Goal: Task Accomplishment & Management: Manage account settings

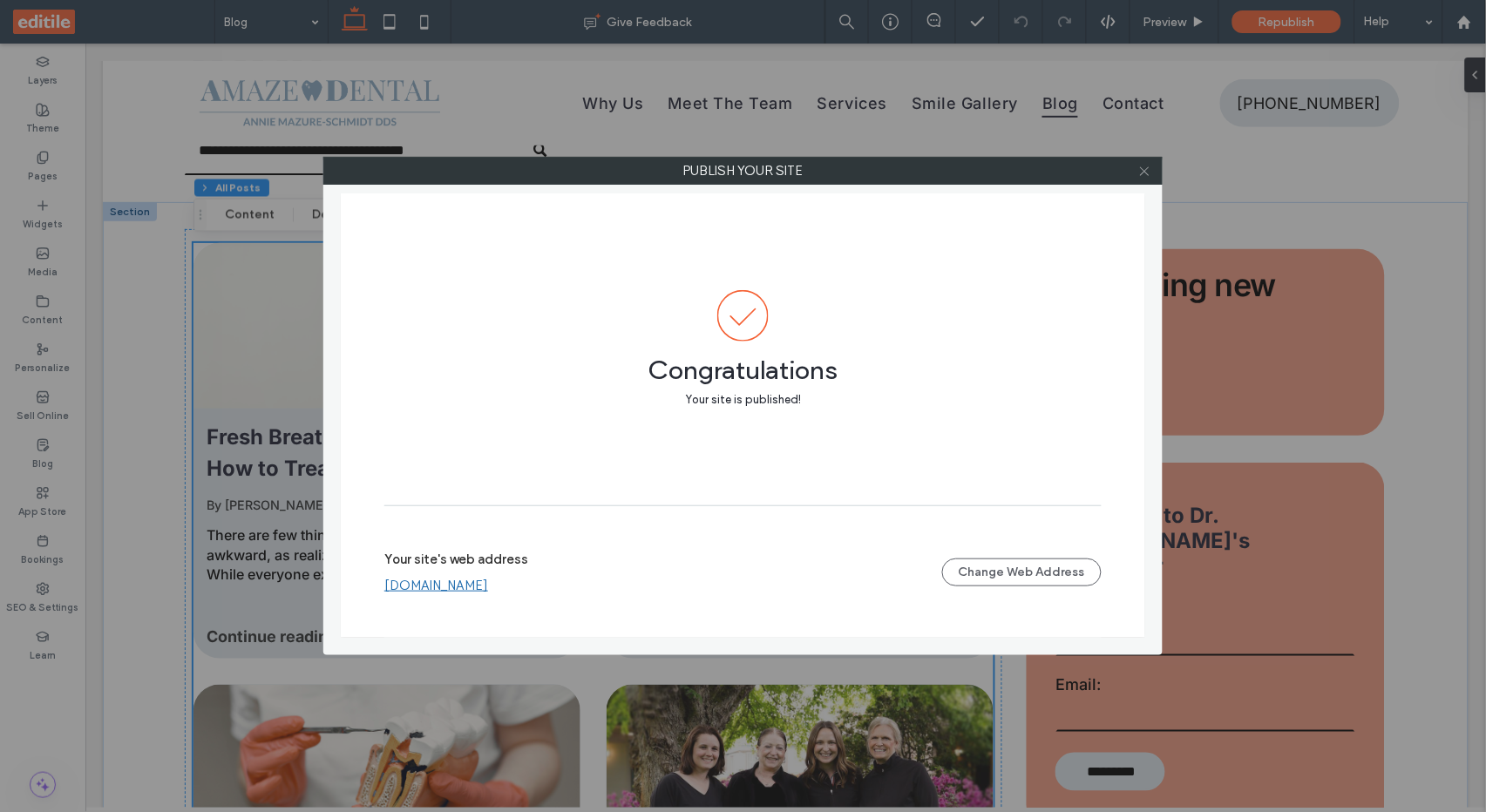
click at [1148, 172] on icon at bounding box center [1145, 171] width 13 height 13
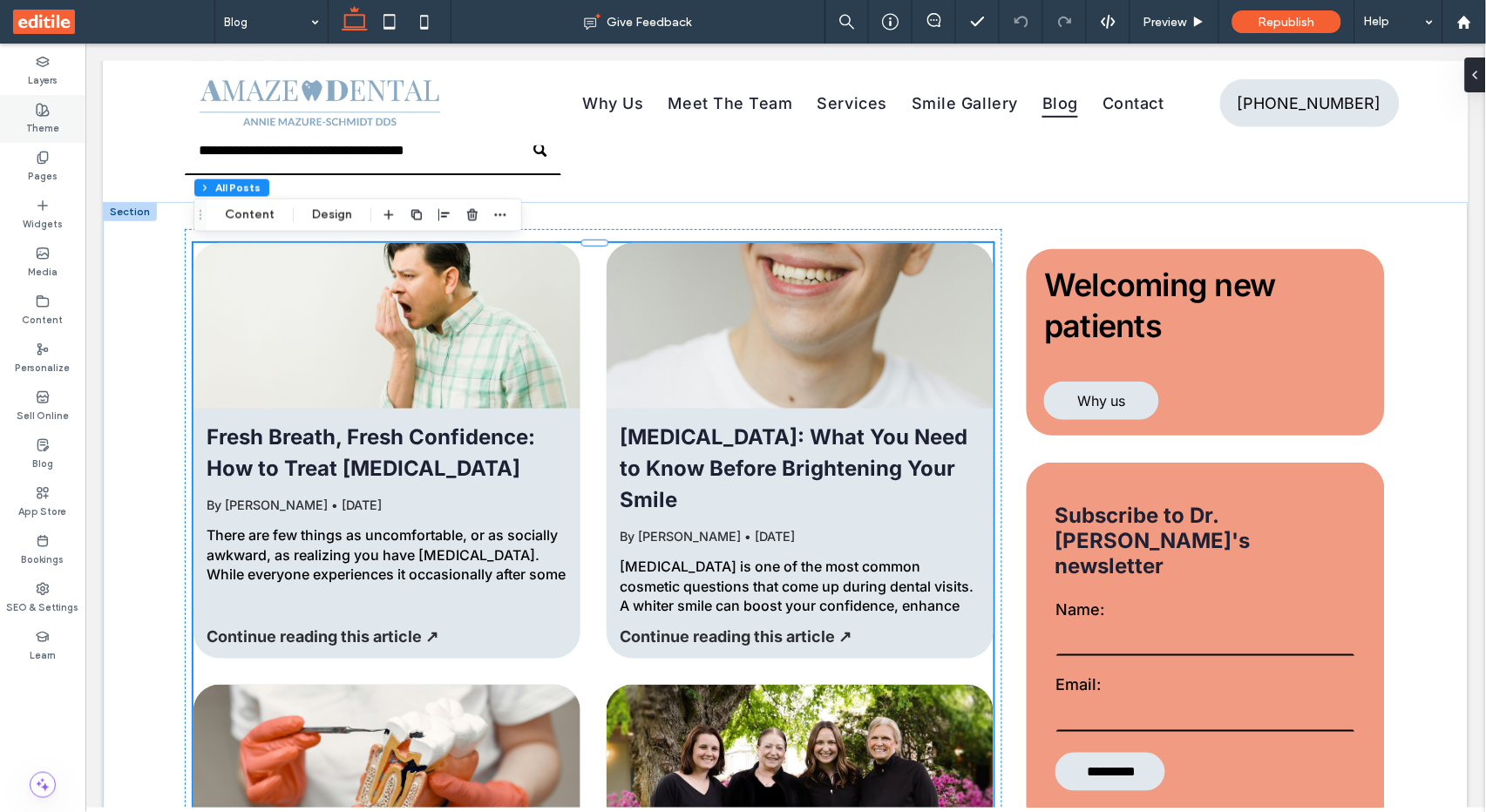
click at [61, 115] on div "Theme" at bounding box center [42, 119] width 86 height 48
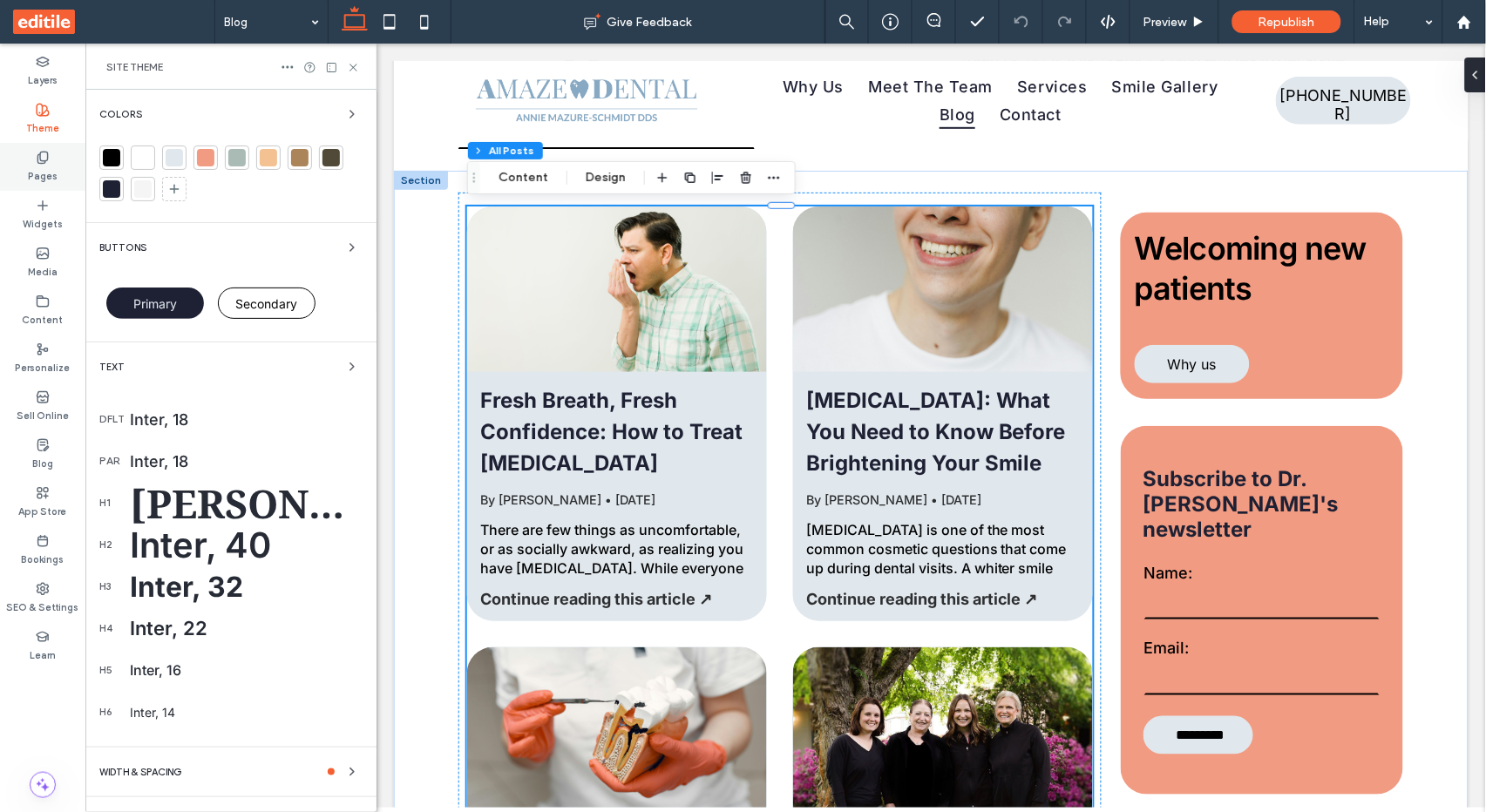
click at [42, 175] on label "Pages" at bounding box center [42, 174] width 29 height 19
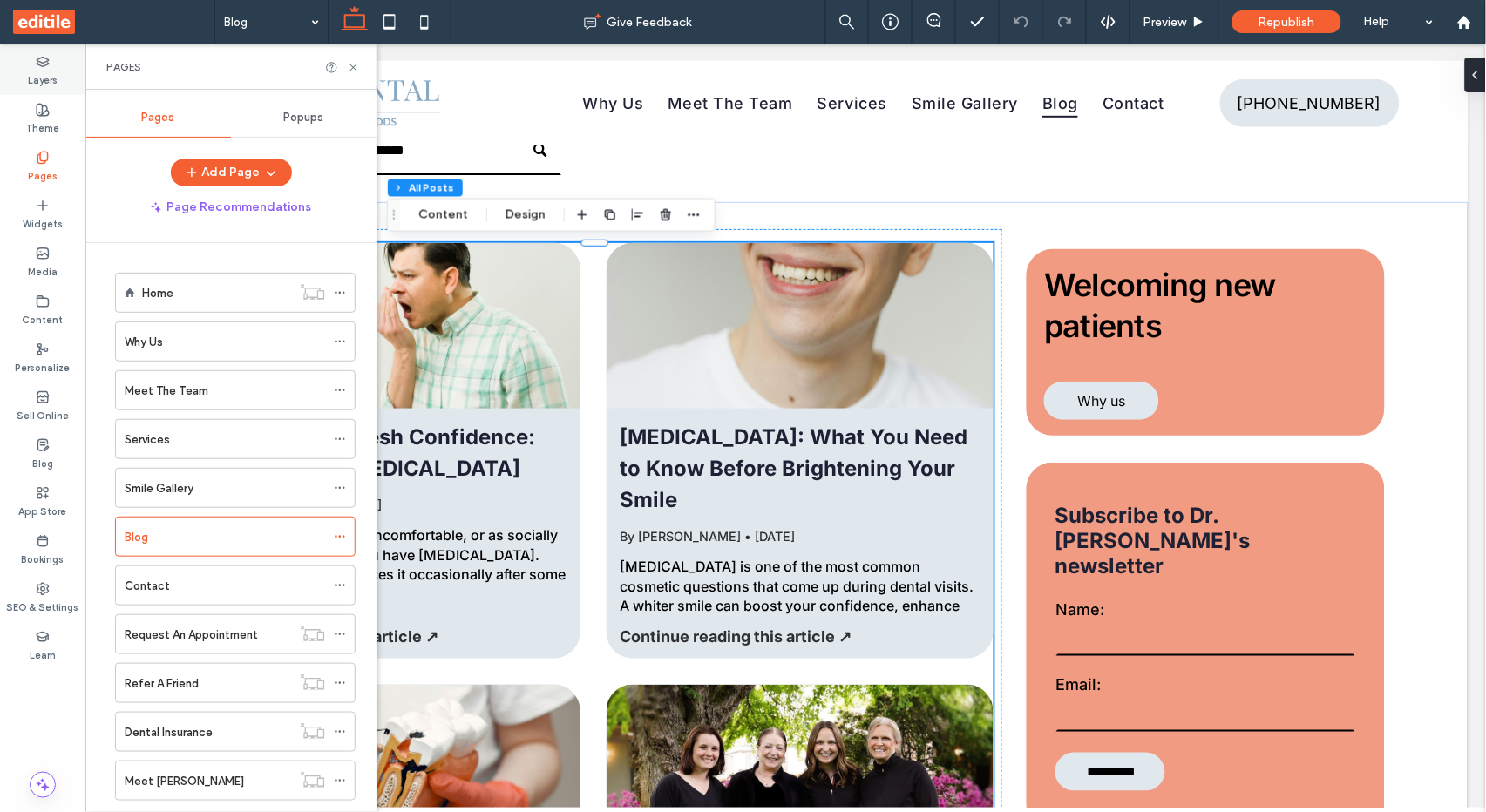
click at [55, 72] on label "Layers" at bounding box center [42, 78] width 29 height 19
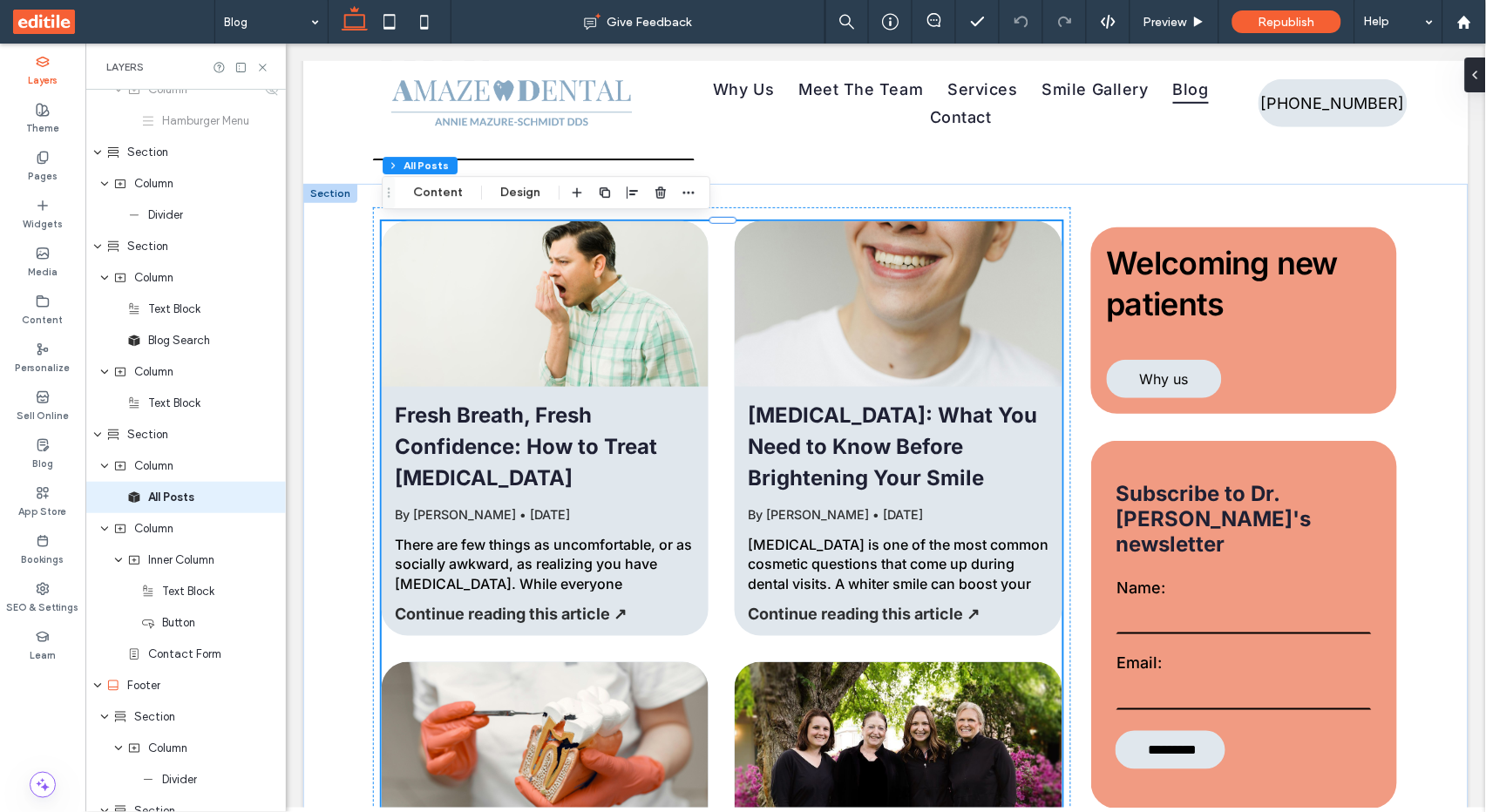
scroll to position [344, 0]
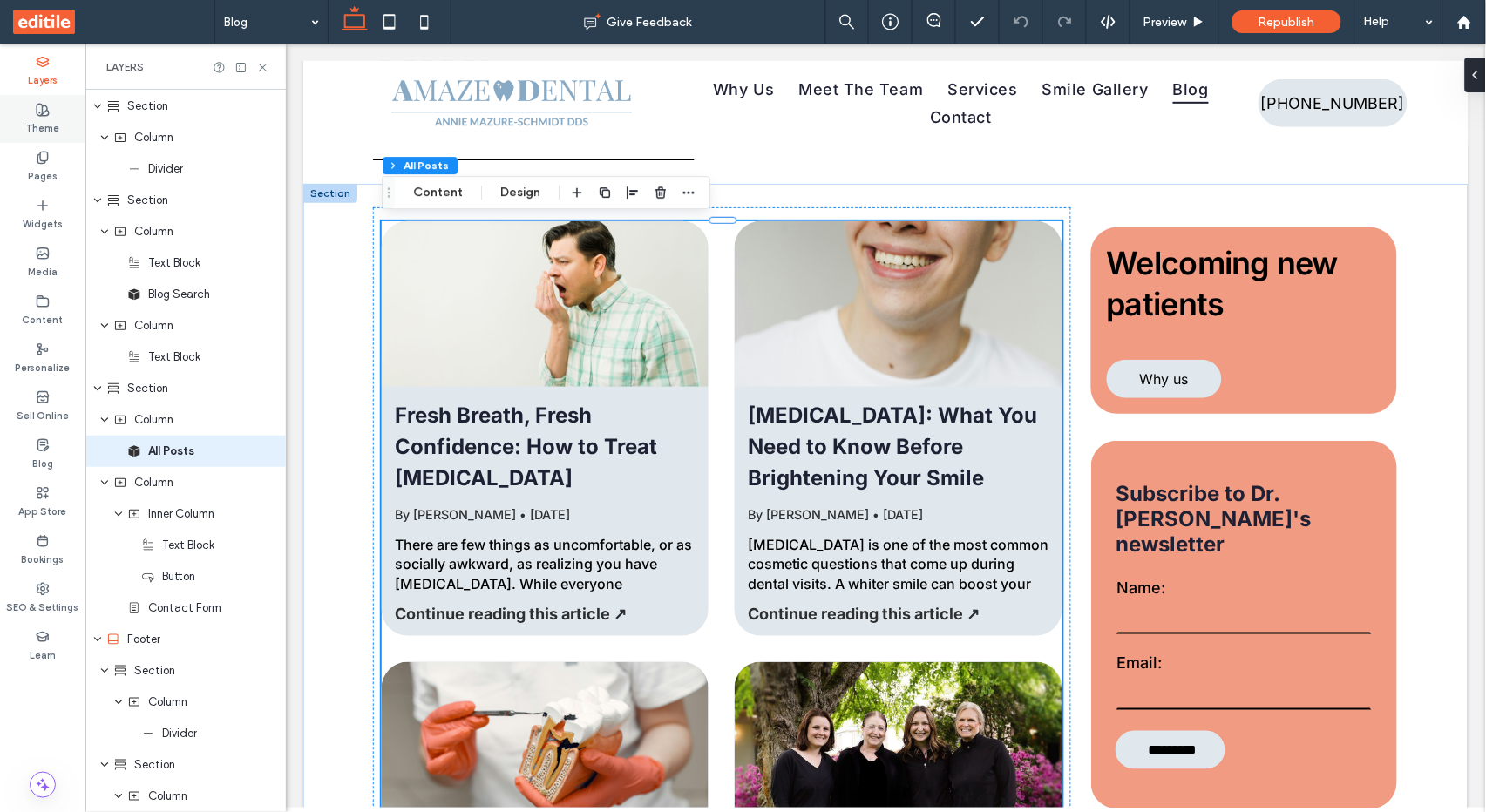
click at [48, 125] on label "Theme" at bounding box center [42, 126] width 33 height 19
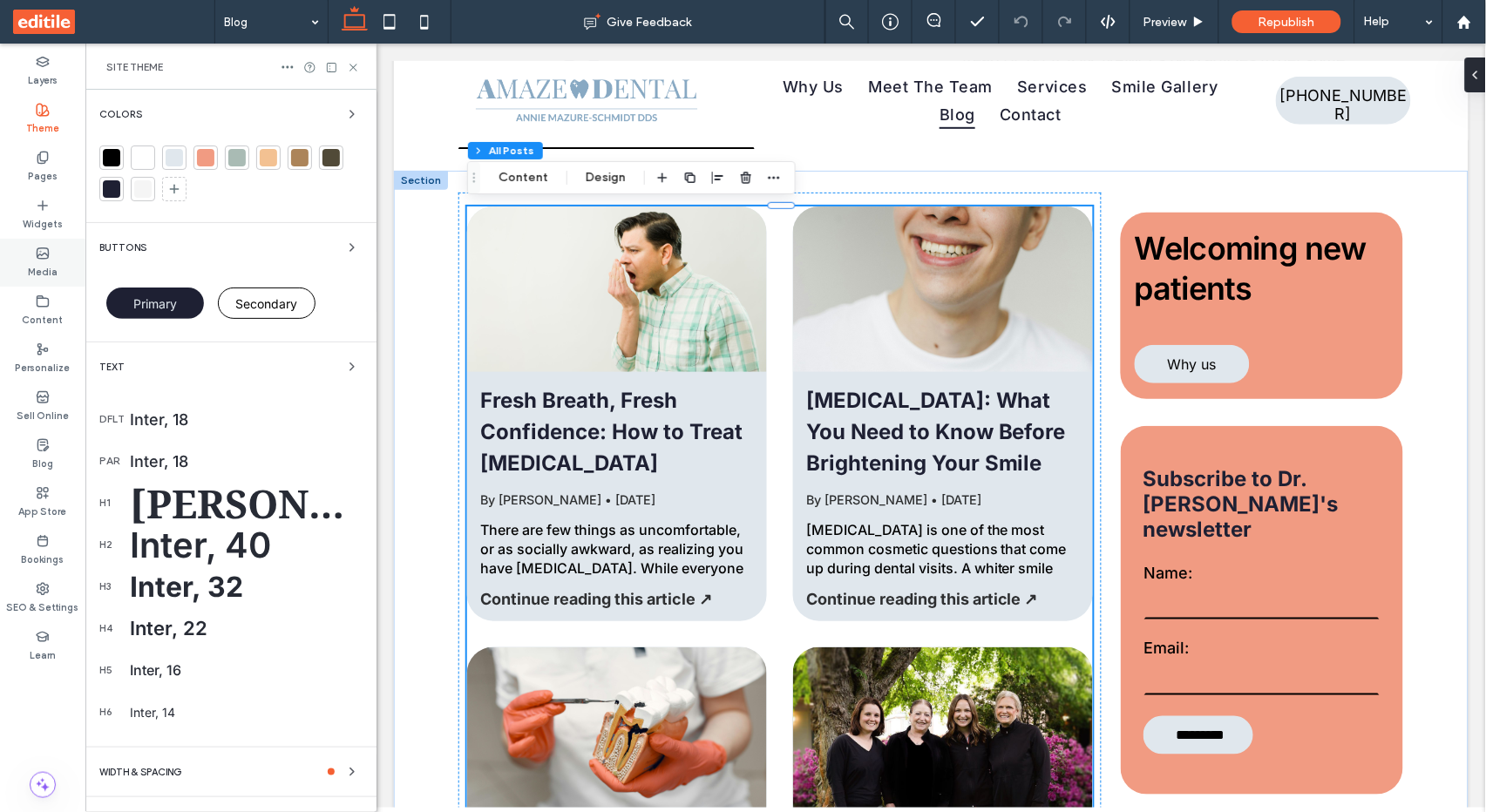
click at [56, 264] on label "Media" at bounding box center [42, 270] width 29 height 19
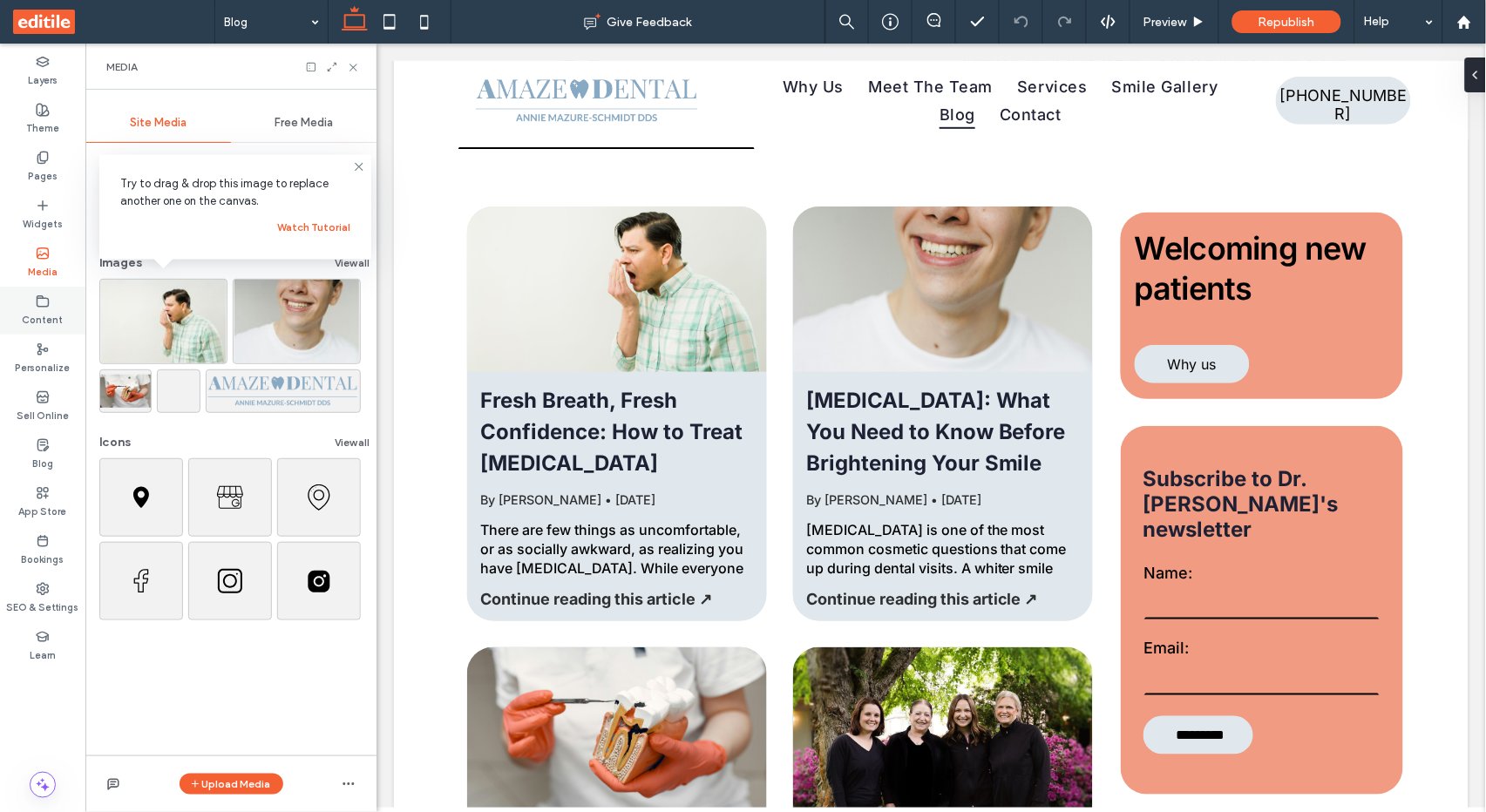
click at [51, 309] on label "Content" at bounding box center [43, 318] width 41 height 19
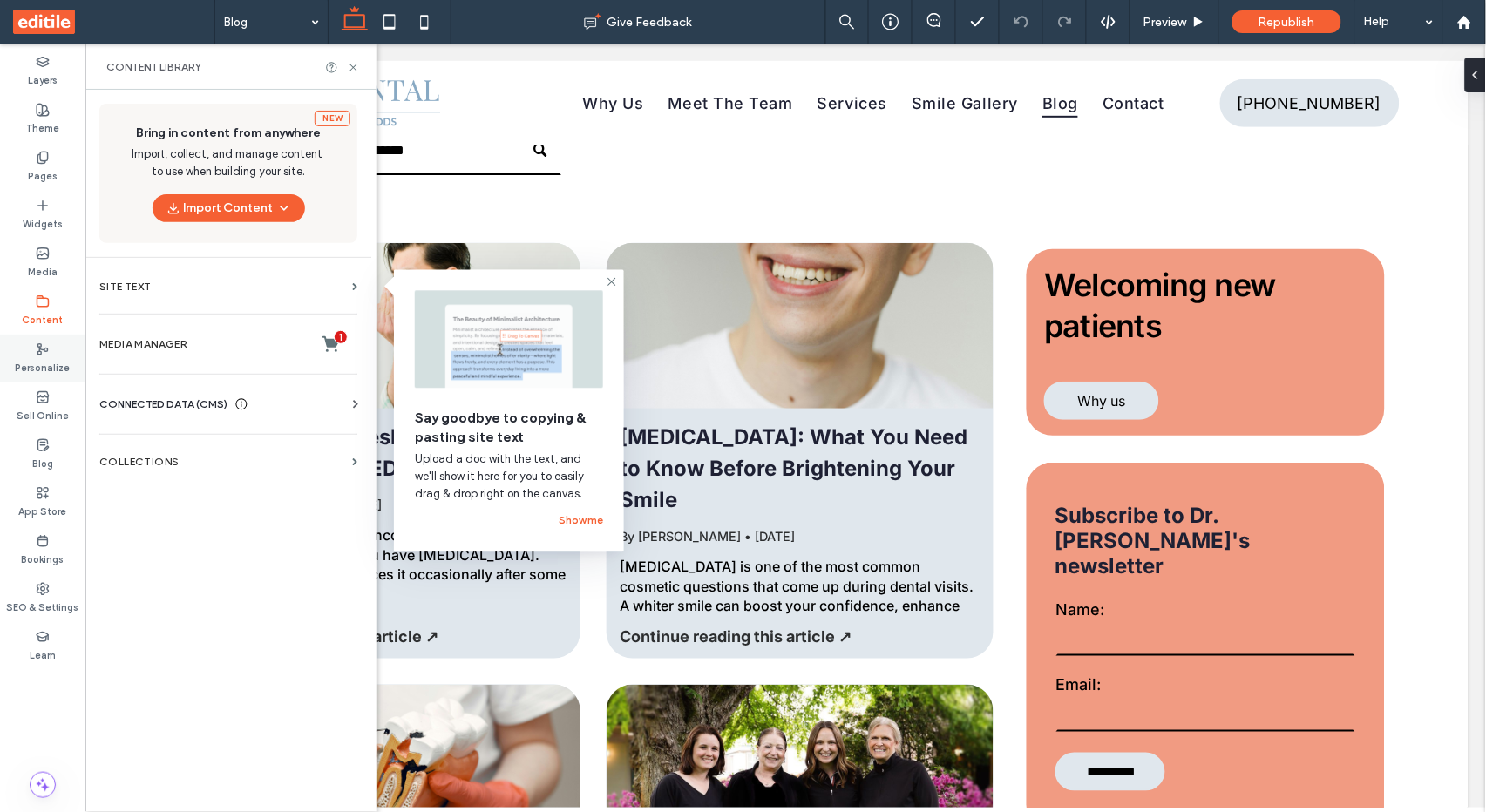
click at [43, 359] on label "Personalize" at bounding box center [43, 366] width 55 height 19
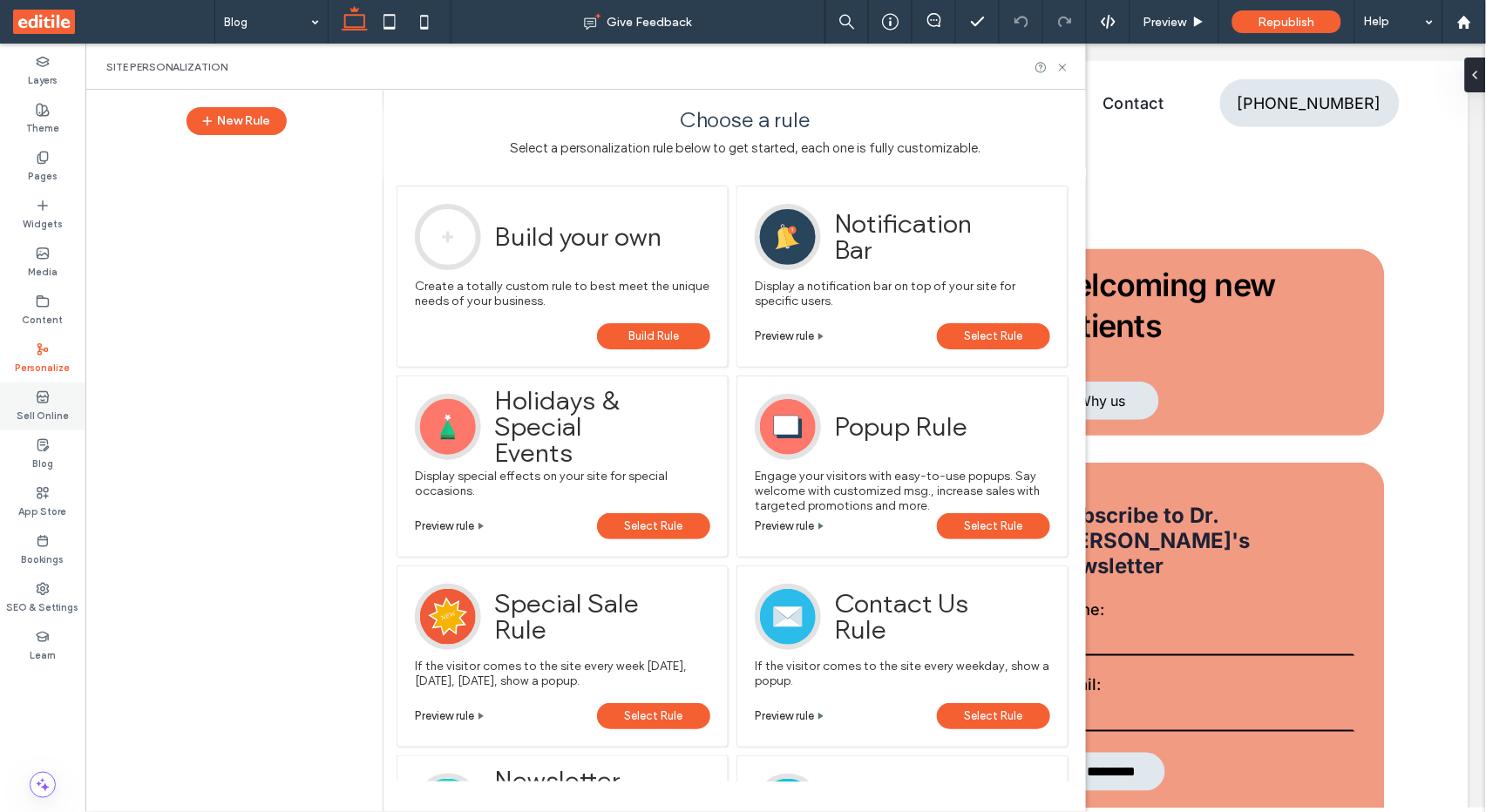
click at [41, 405] on label "Sell Online" at bounding box center [42, 414] width 53 height 19
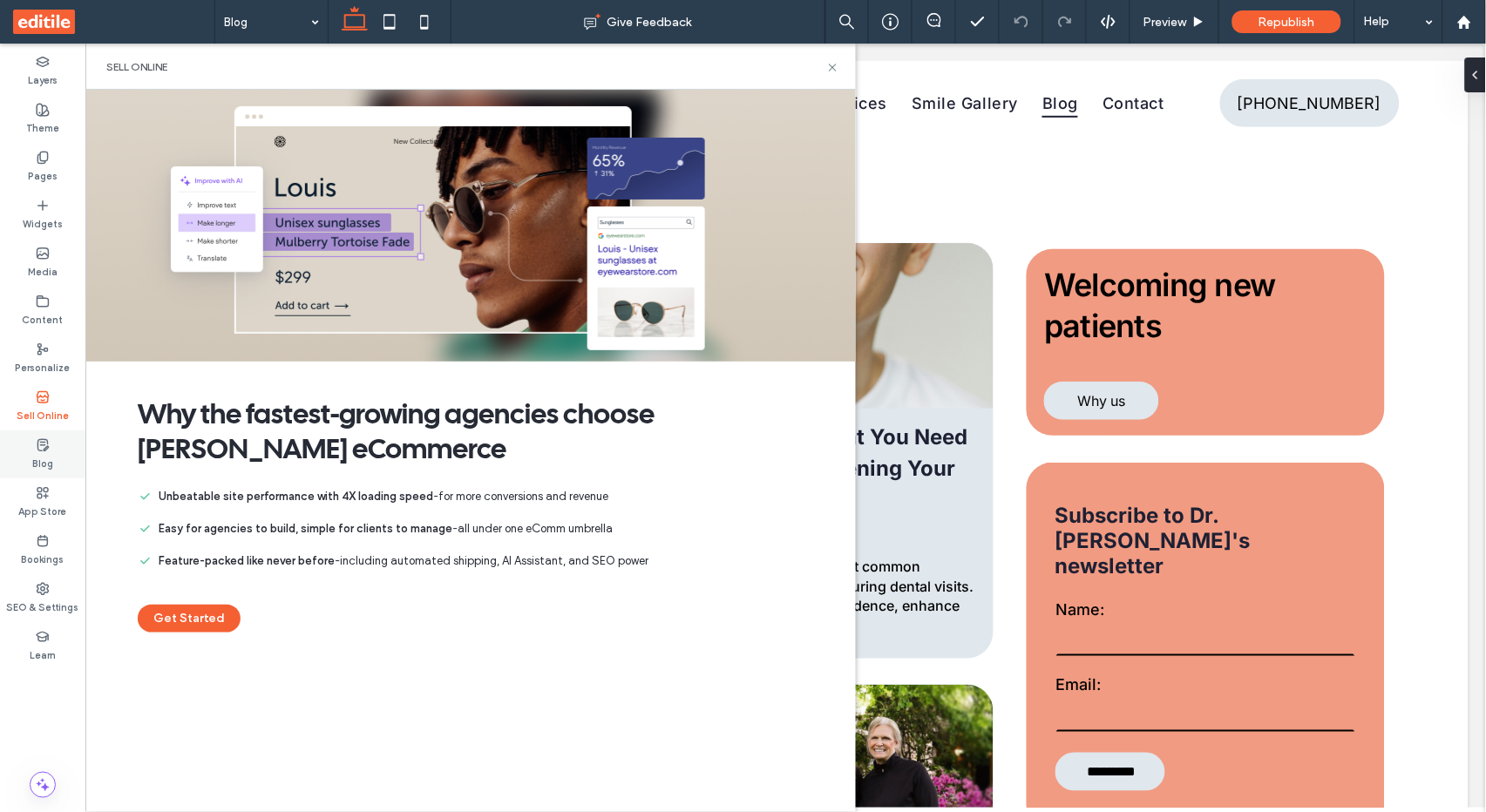
click at [33, 454] on label "Blog" at bounding box center [42, 462] width 21 height 19
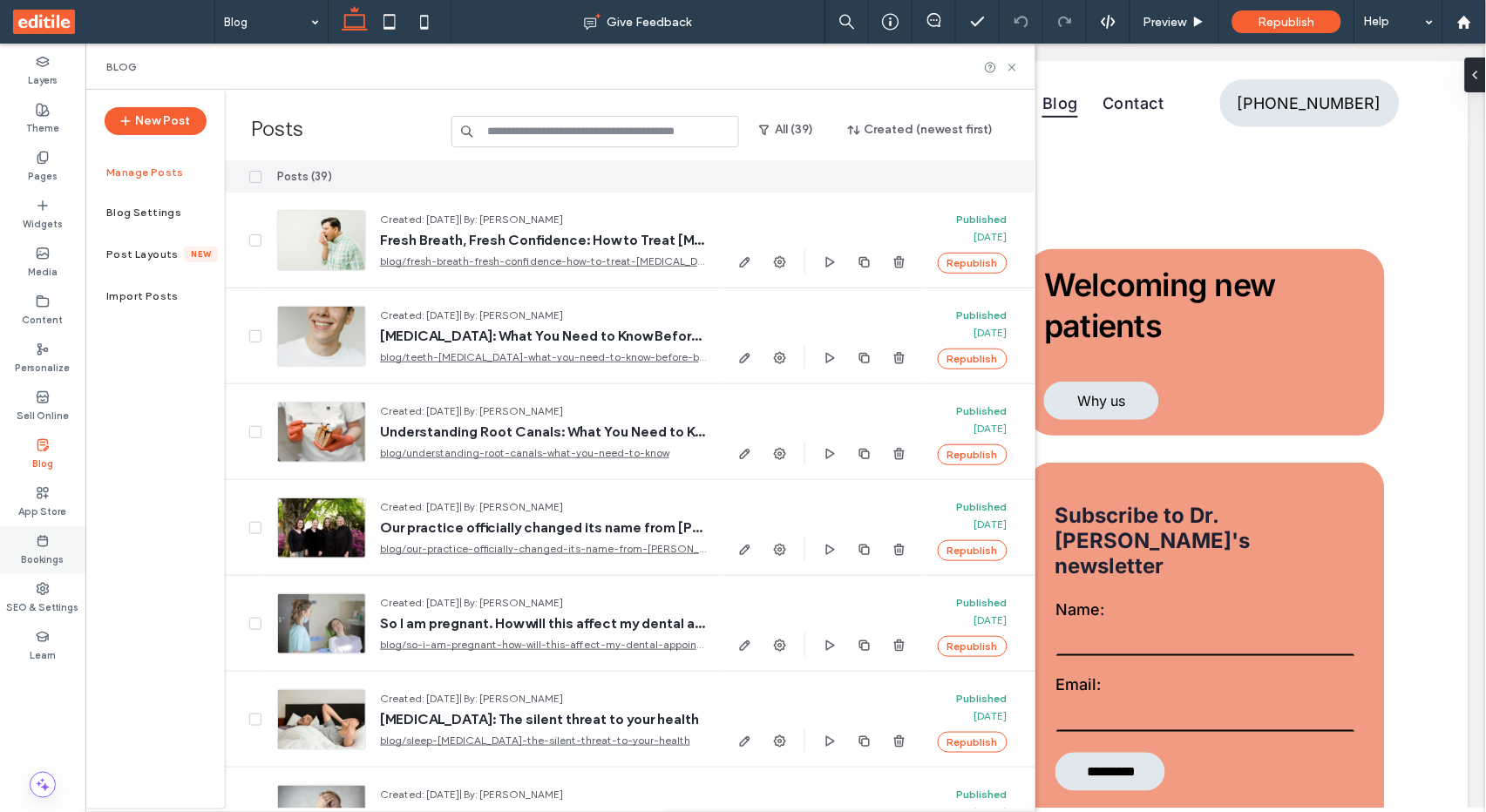
click at [50, 532] on div "Bookings" at bounding box center [42, 550] width 86 height 48
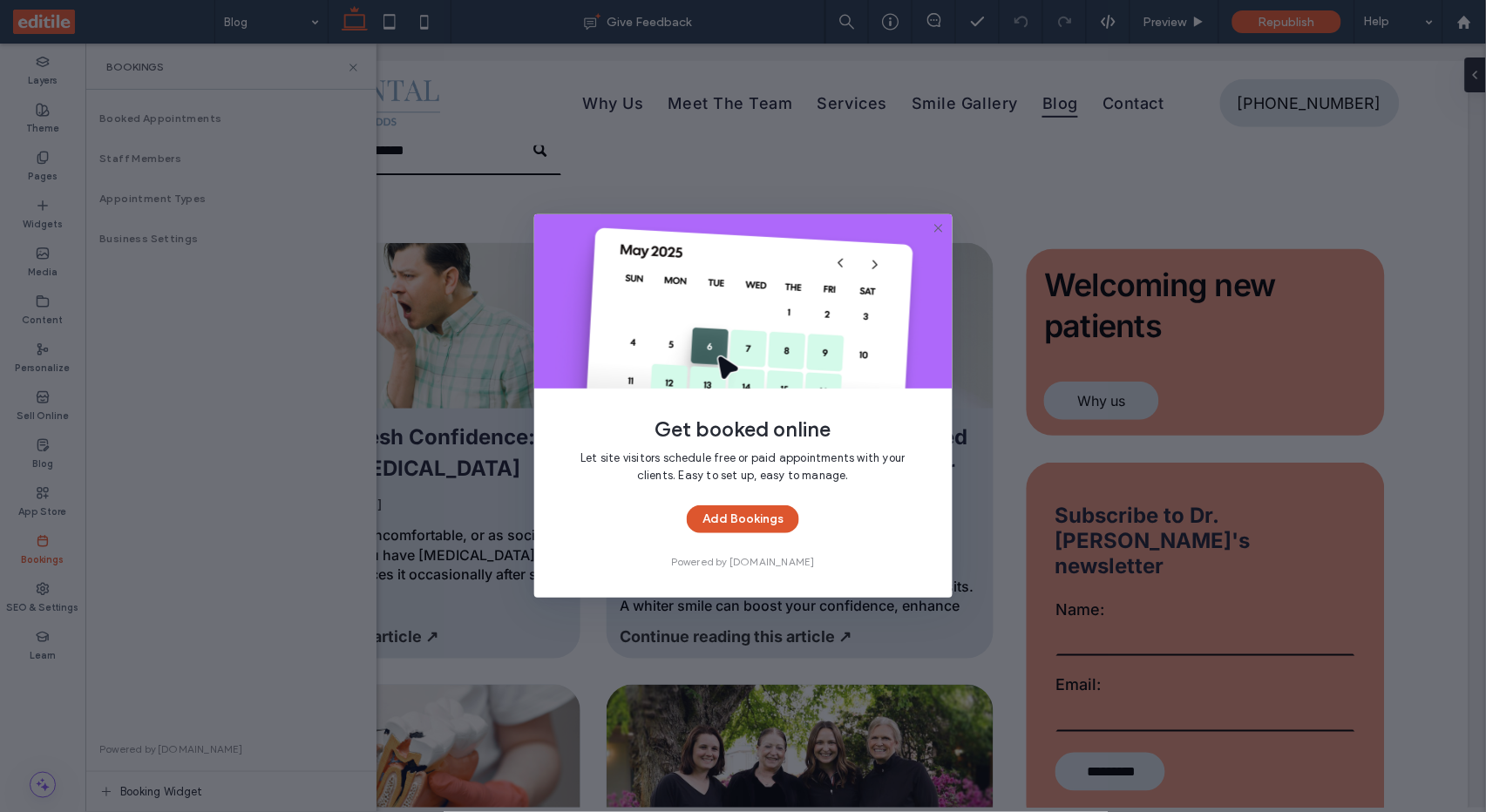
click at [742, 512] on button "Add Bookings" at bounding box center [743, 519] width 112 height 28
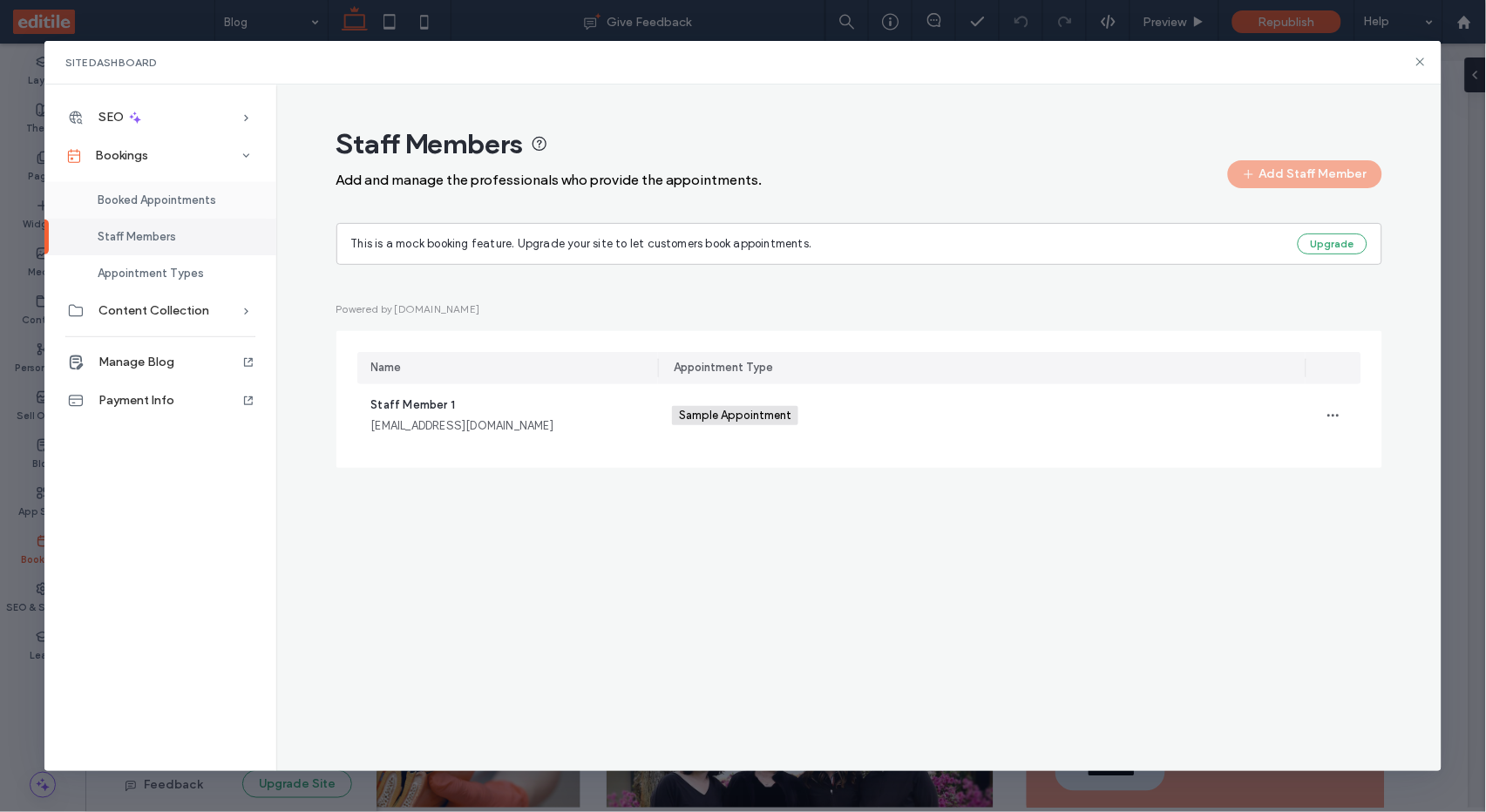
click at [163, 195] on span "Booked Appointments" at bounding box center [157, 200] width 119 height 13
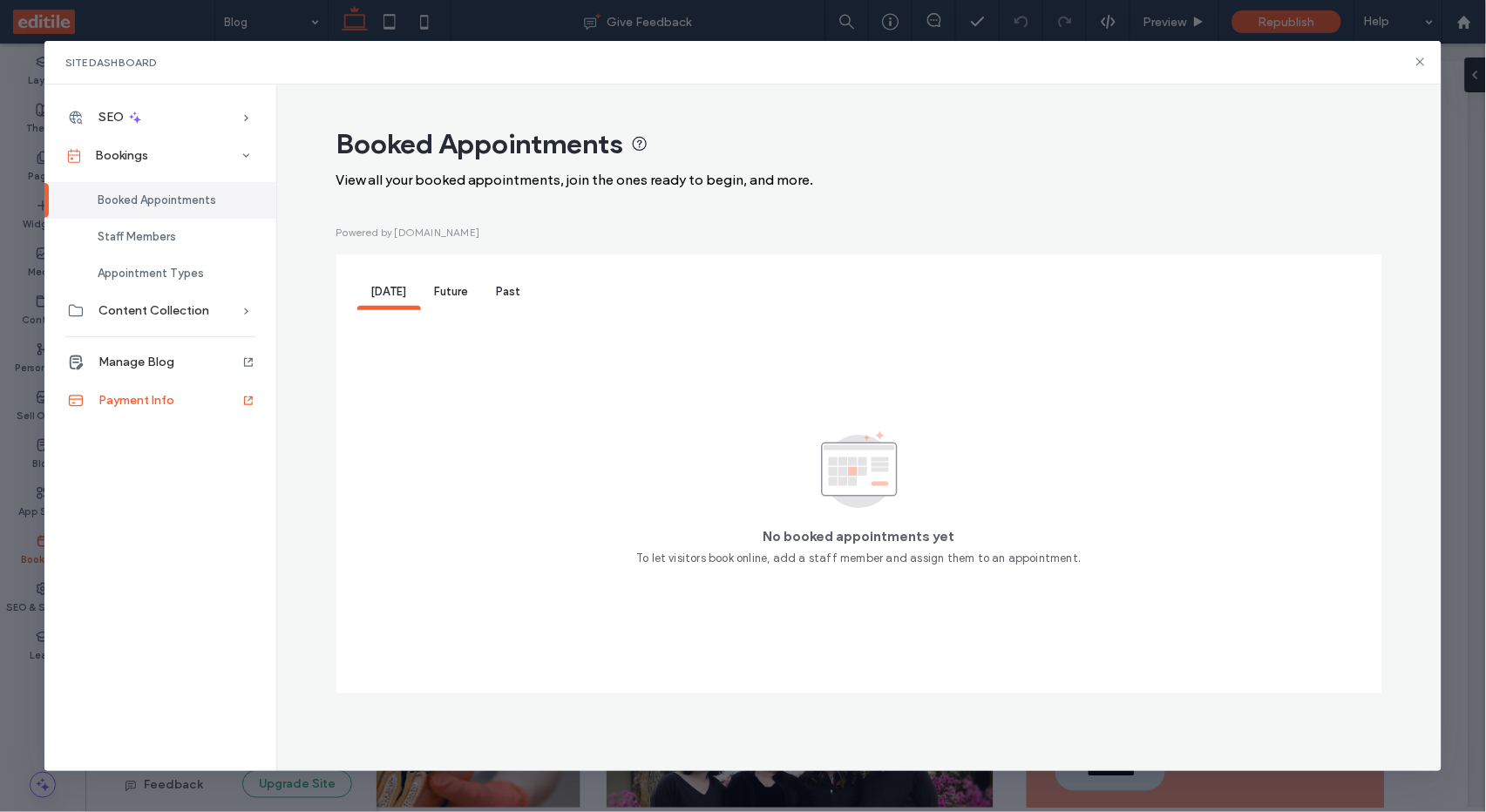
click at [152, 400] on span "Payment Info" at bounding box center [136, 400] width 76 height 15
click at [182, 279] on span "Appointment Types" at bounding box center [150, 273] width 106 height 13
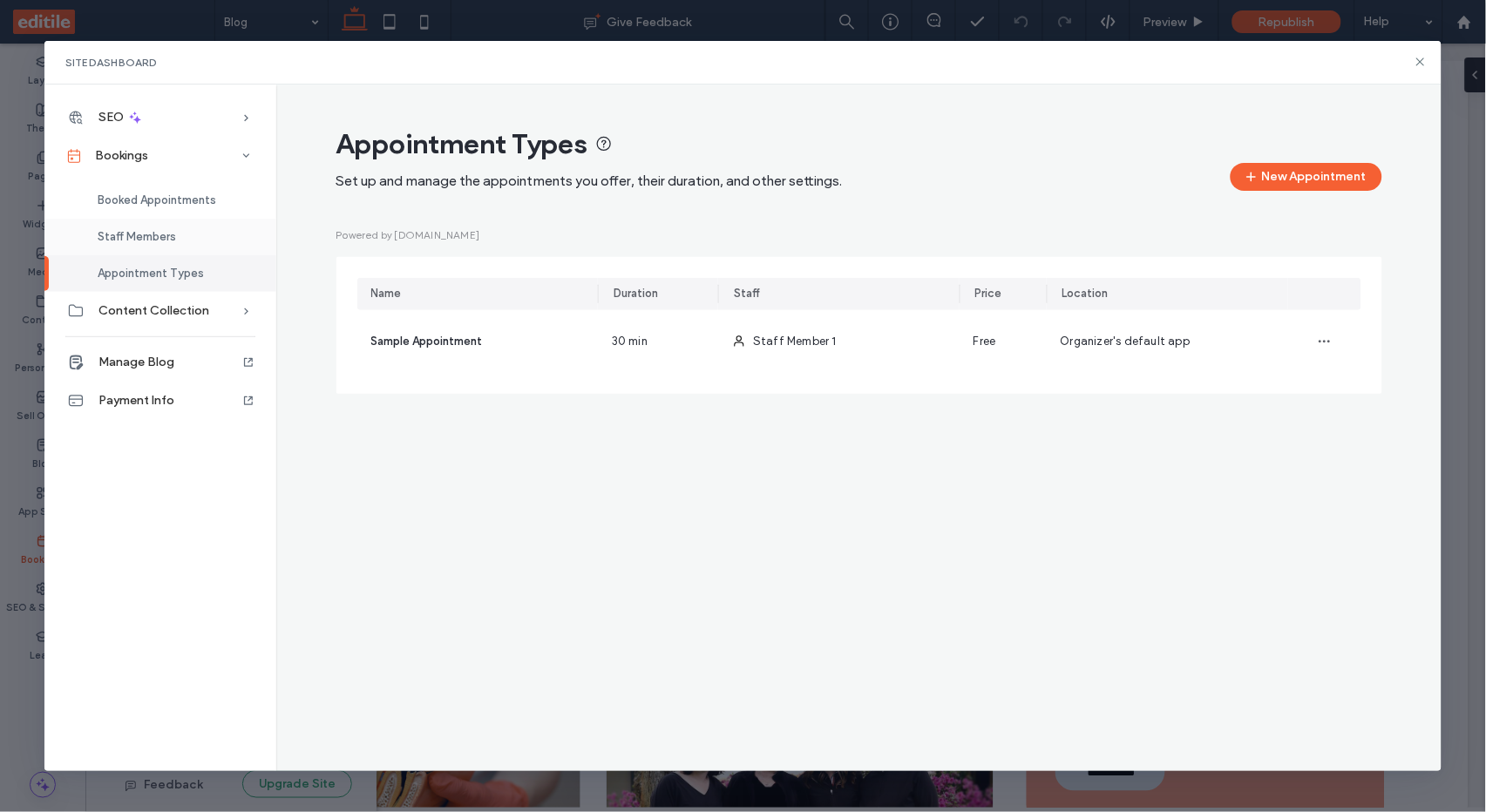
click at [167, 239] on span "Staff Members" at bounding box center [136, 237] width 78 height 13
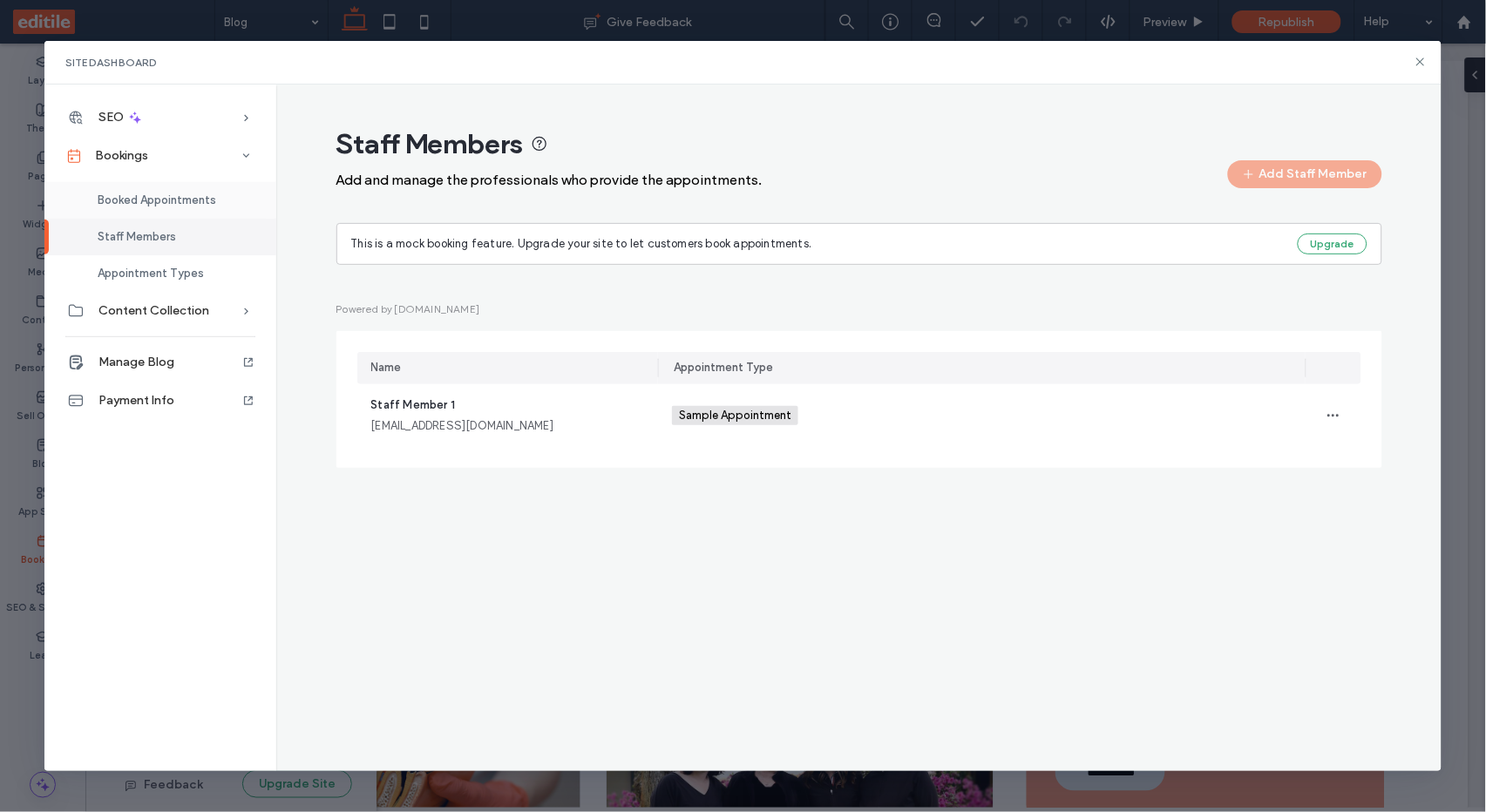
click at [149, 195] on span "Booked Appointments" at bounding box center [157, 200] width 119 height 13
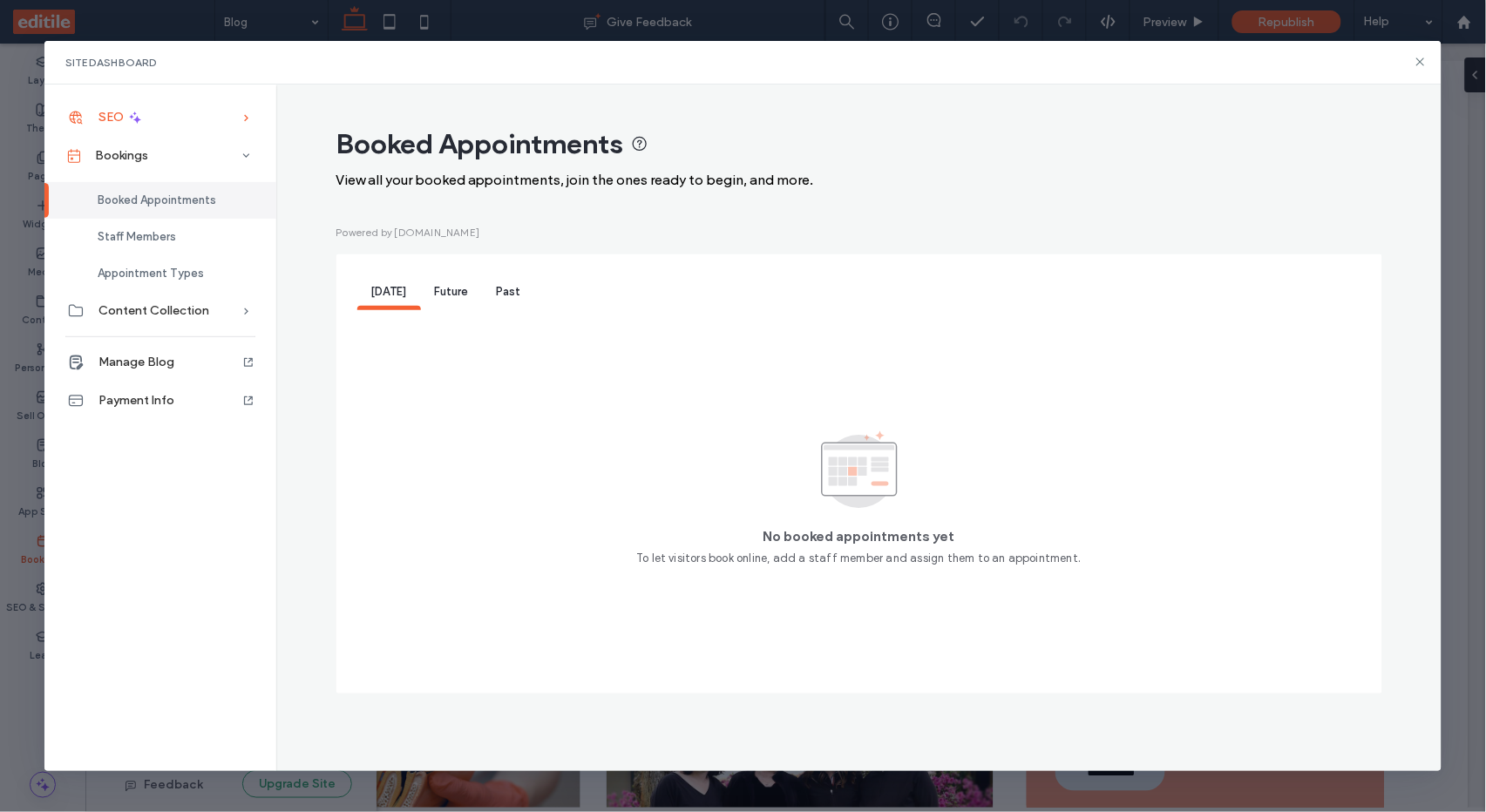
click at [190, 120] on div "SEO" at bounding box center [159, 118] width 231 height 39
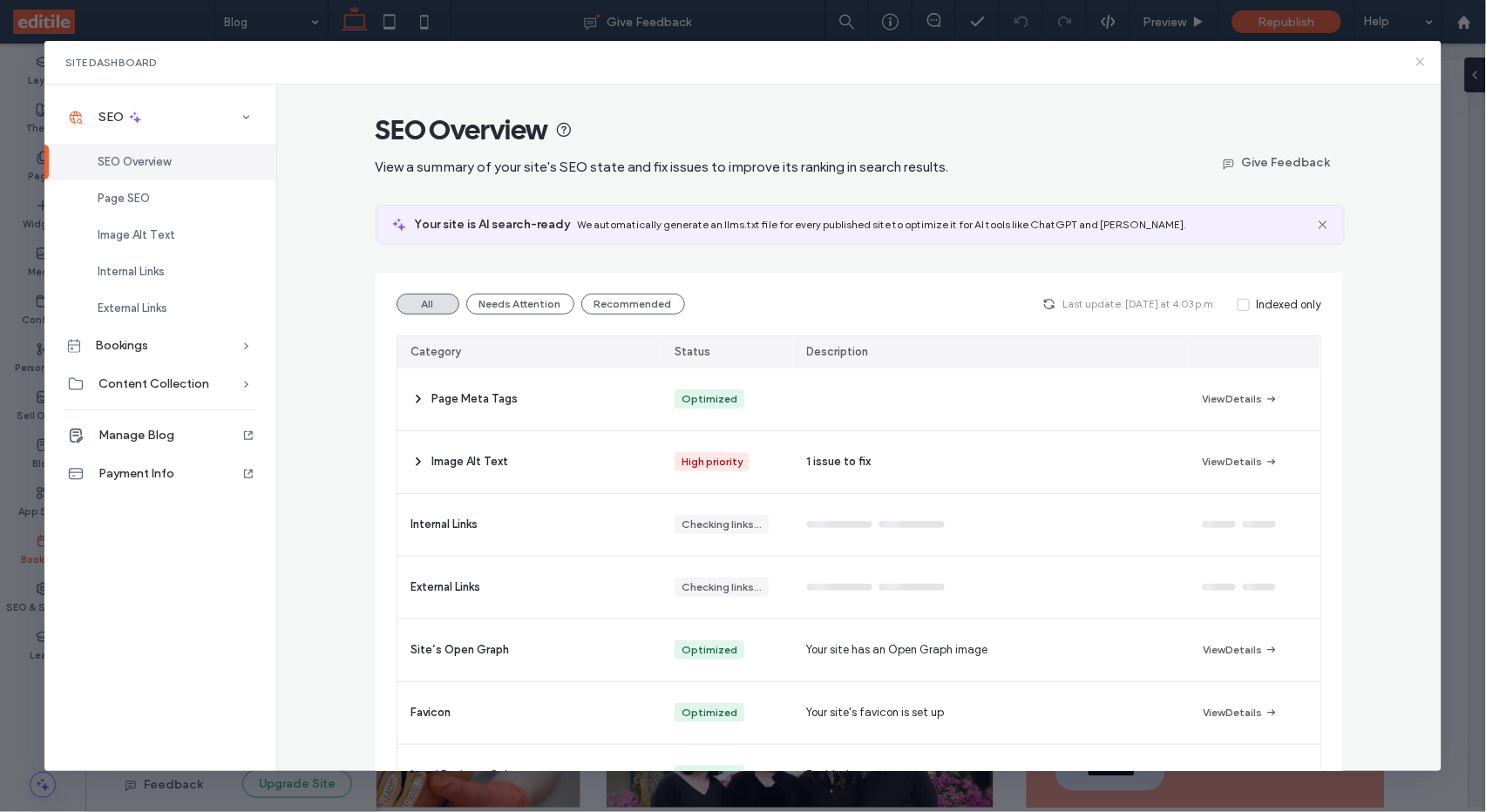
click at [1427, 65] on icon at bounding box center [1420, 62] width 14 height 14
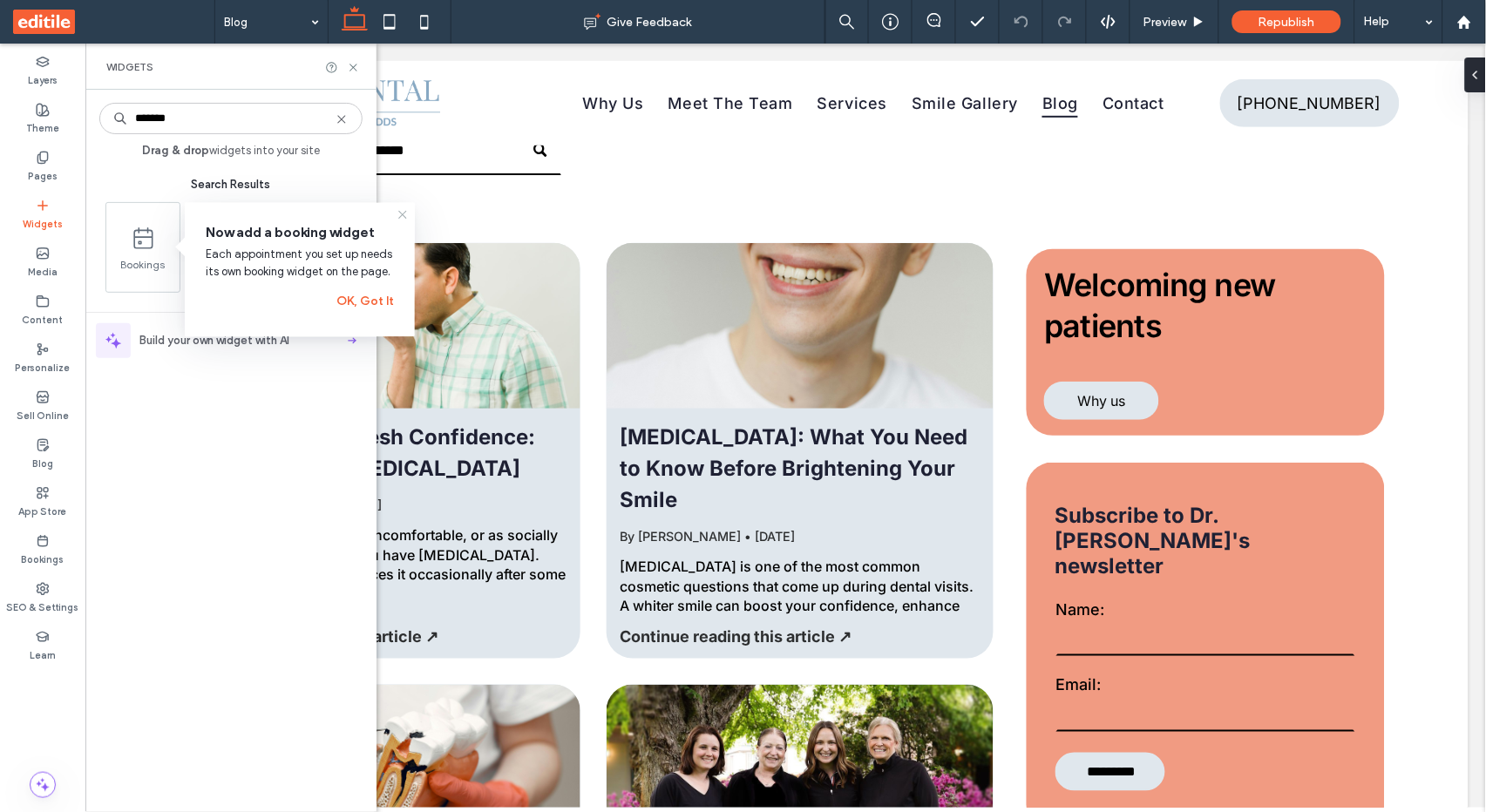
click at [406, 214] on icon at bounding box center [402, 215] width 14 height 14
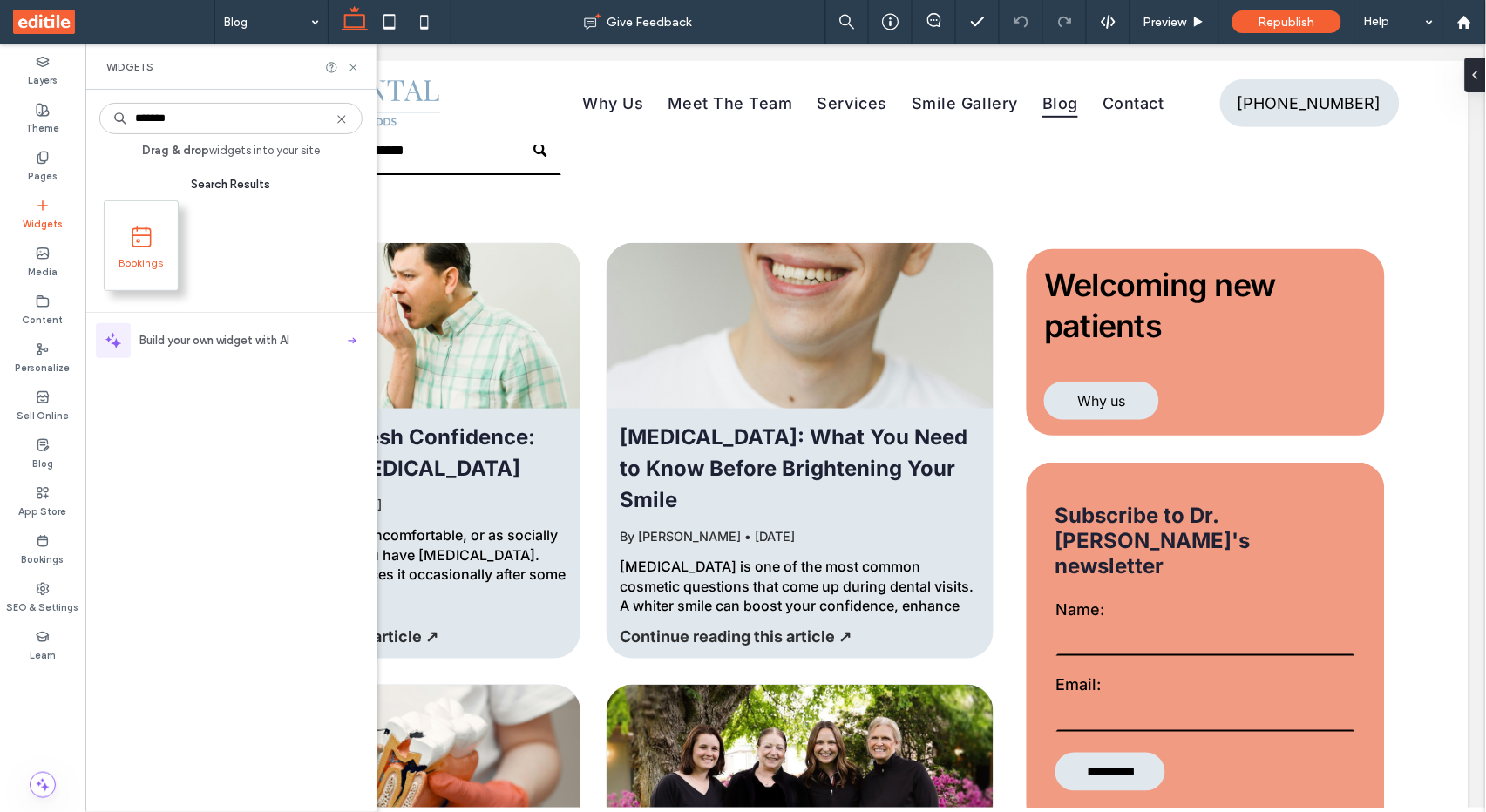
click at [166, 241] on span at bounding box center [142, 236] width 53 height 40
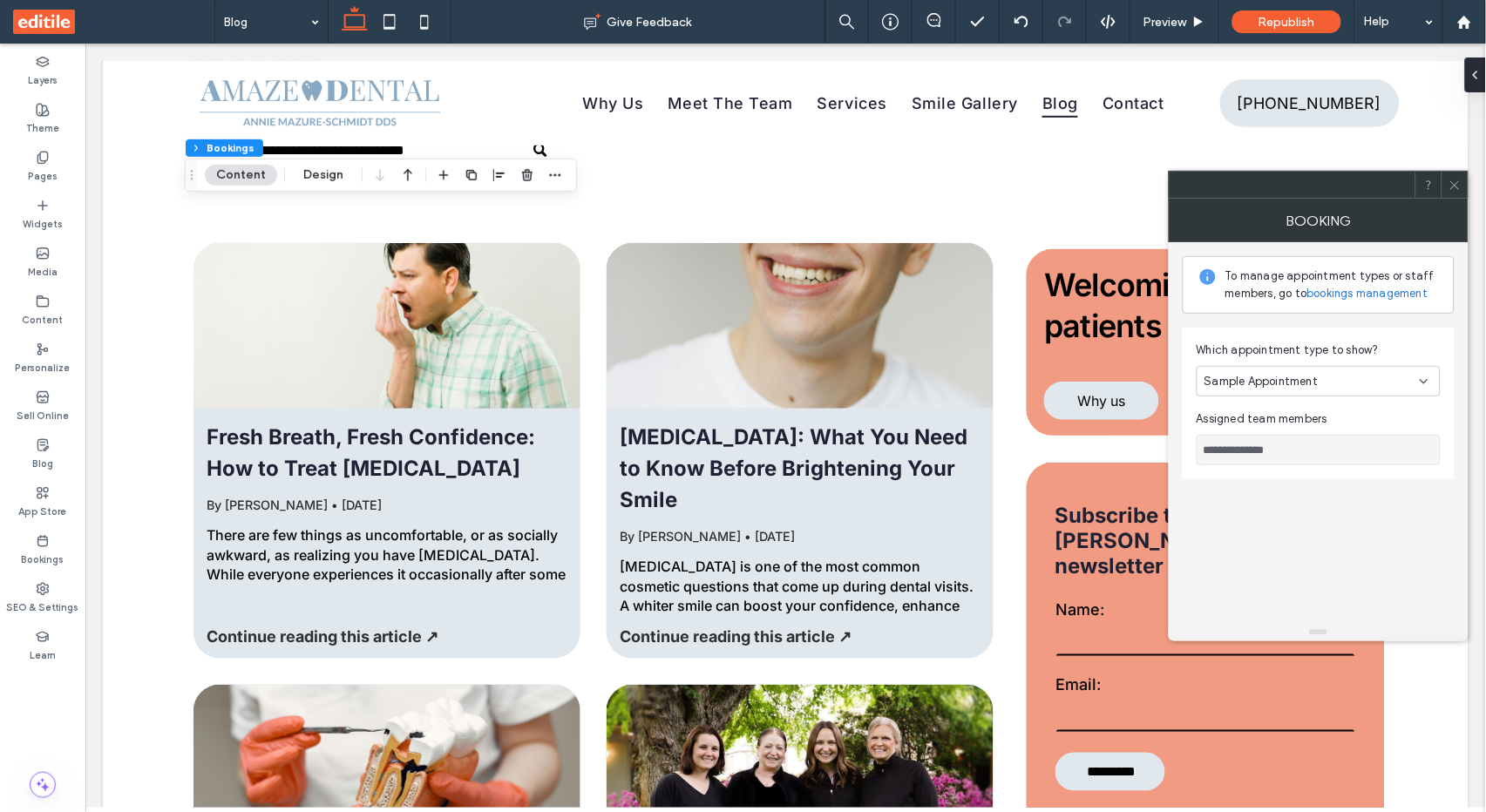
click at [1454, 182] on icon at bounding box center [1455, 185] width 13 height 13
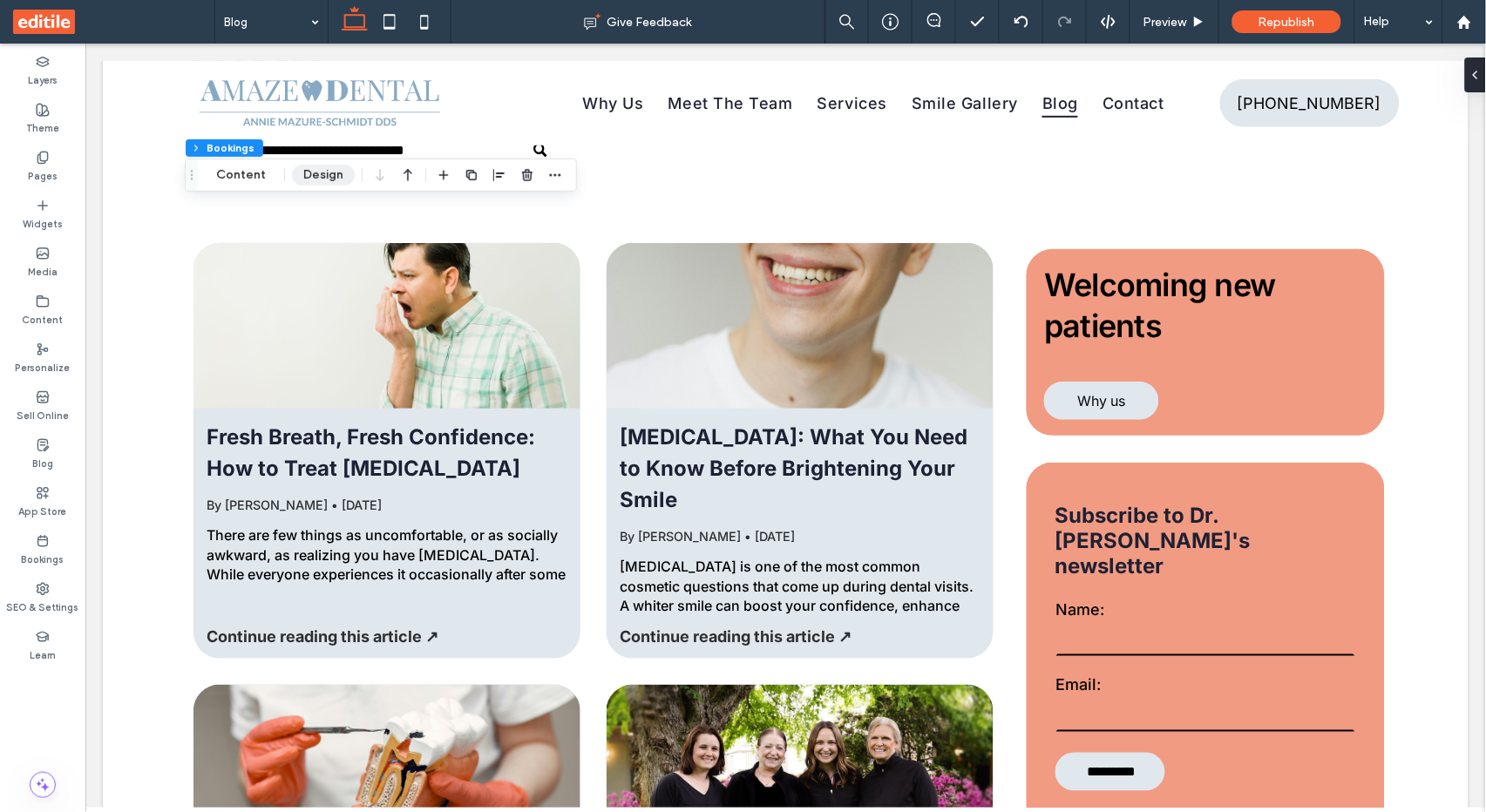
click at [337, 175] on button "Design" at bounding box center [324, 175] width 63 height 21
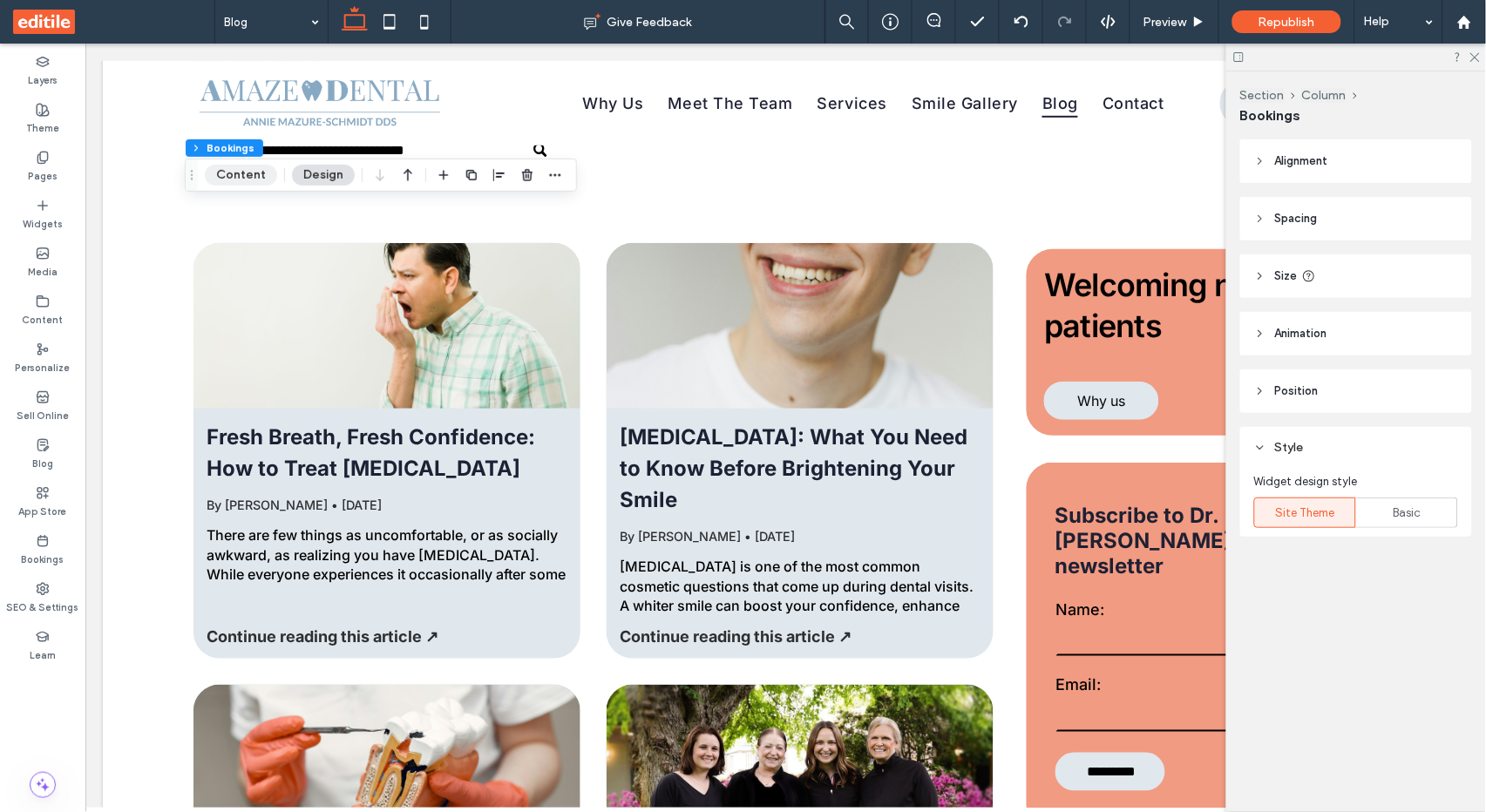
click at [247, 175] on button "Content" at bounding box center [241, 175] width 72 height 21
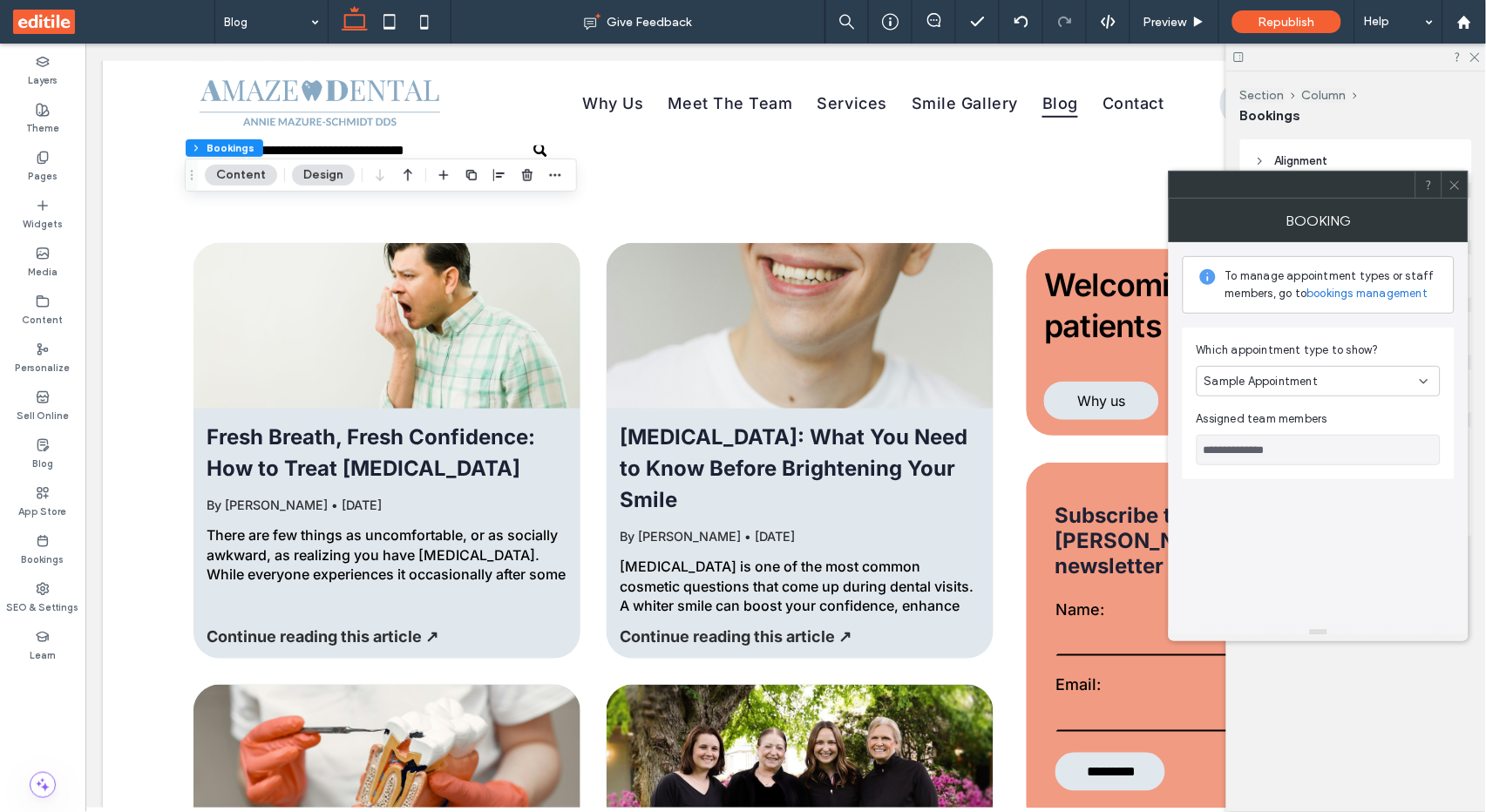
click at [1308, 380] on span "Sample Appointment" at bounding box center [1262, 382] width 114 height 18
click at [1457, 186] on use at bounding box center [1454, 184] width 8 height 8
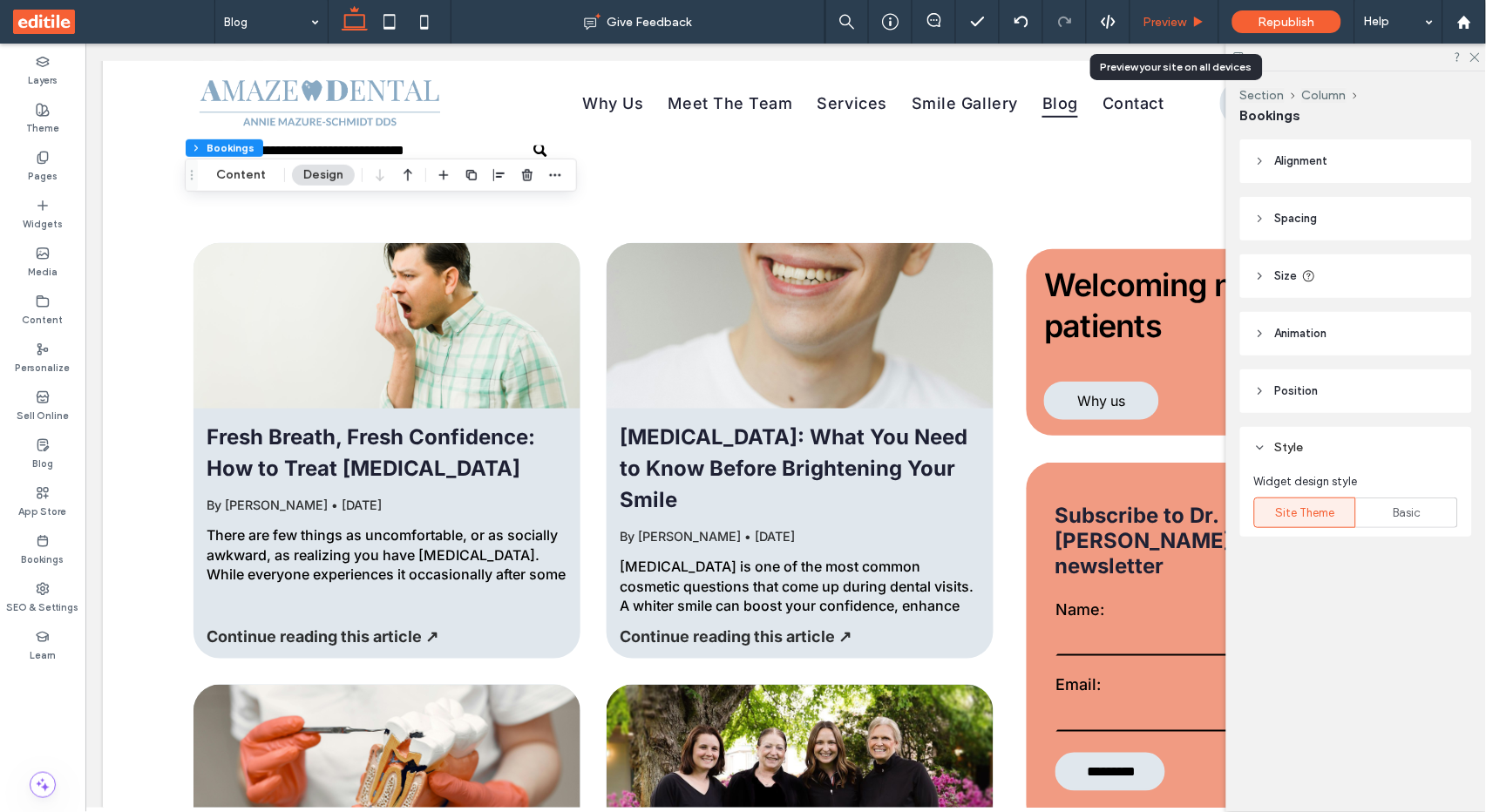
click at [1185, 13] on div "Preview" at bounding box center [1174, 21] width 88 height 43
click at [1475, 56] on icon at bounding box center [1474, 56] width 11 height 11
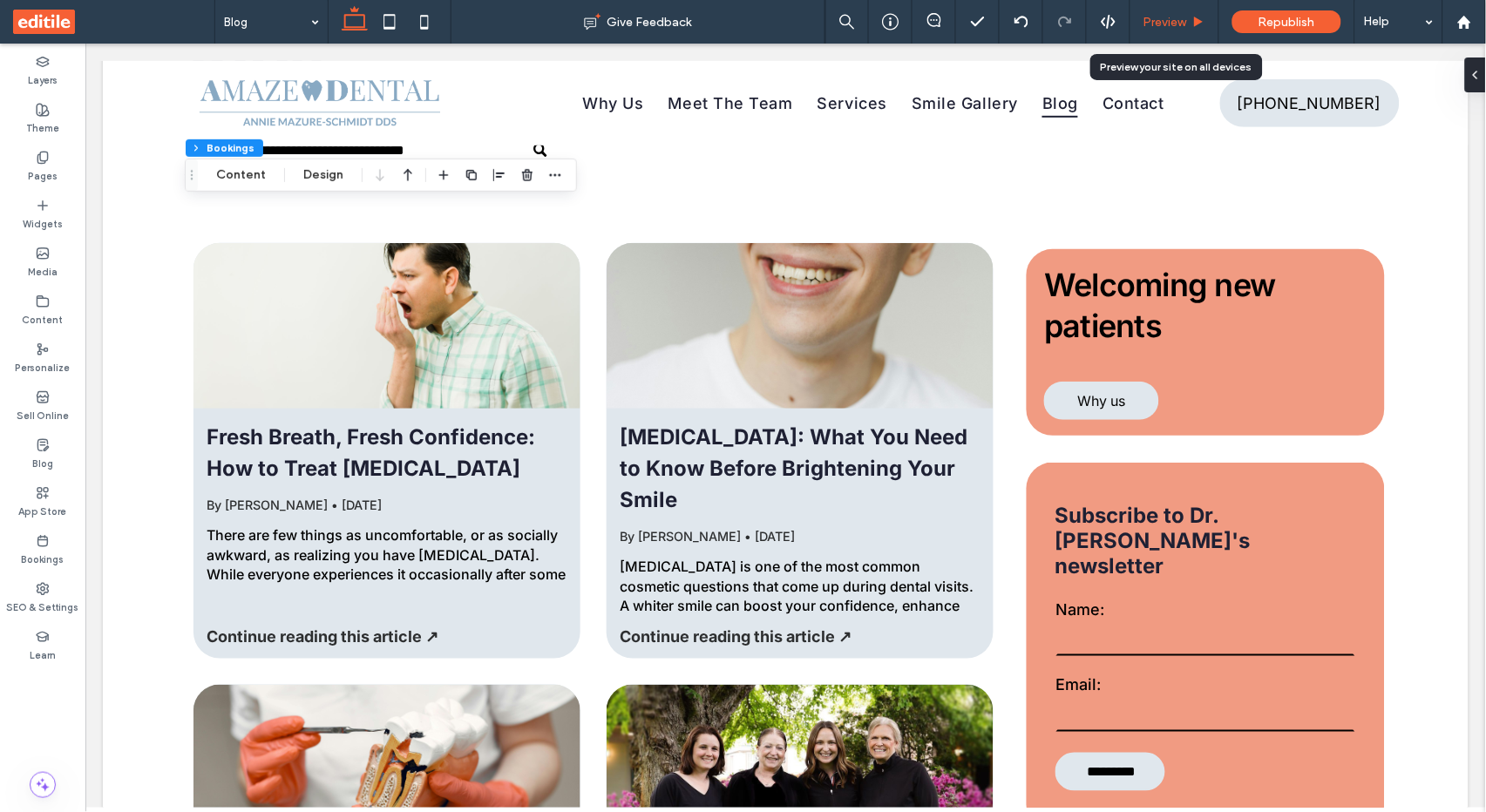
click at [1166, 18] on span "Preview" at bounding box center [1164, 22] width 43 height 15
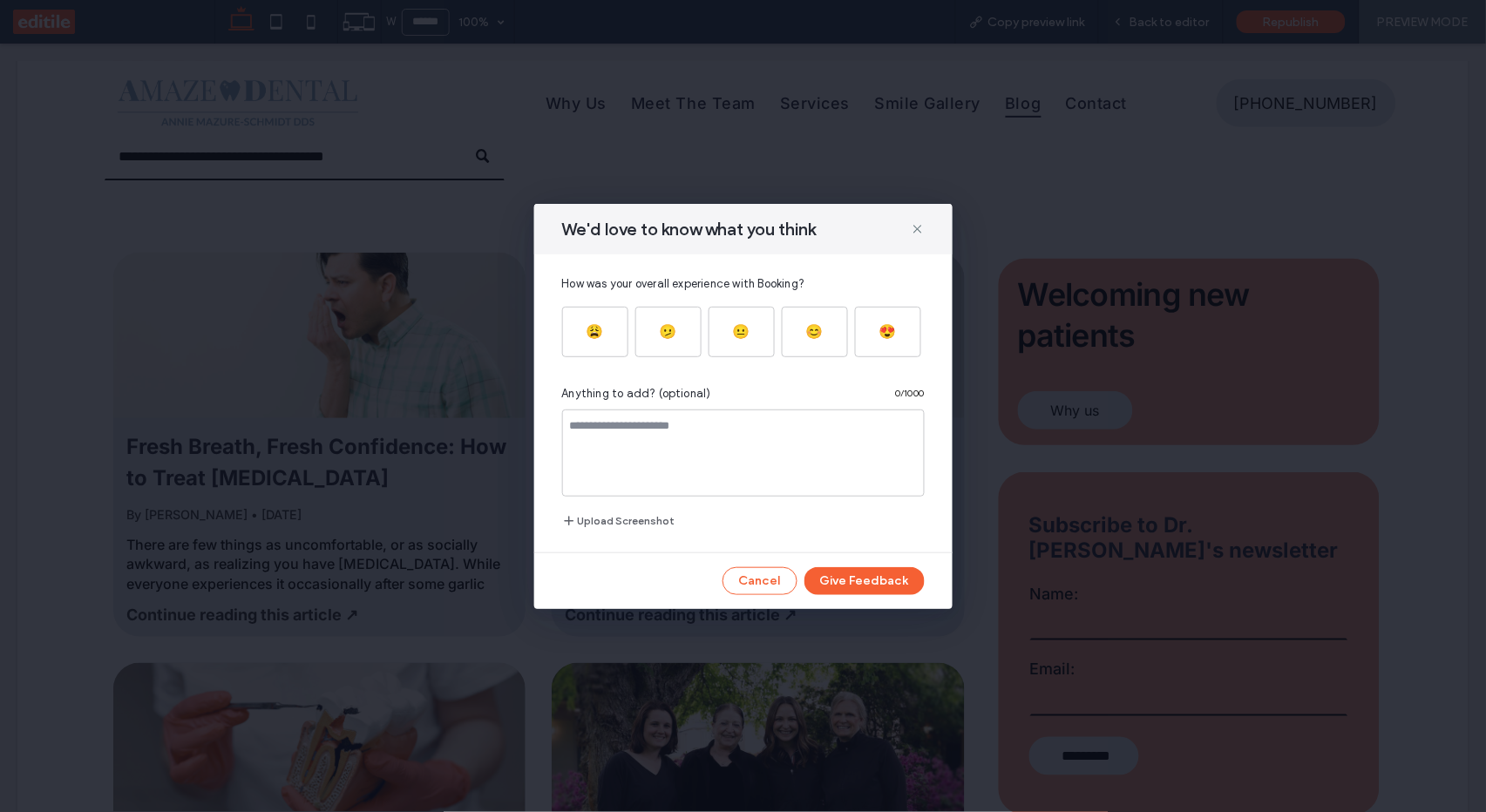
click at [789, 149] on div "We'd love to know what you think How was your overall experience with Booking? …" at bounding box center [743, 406] width 1486 height 812
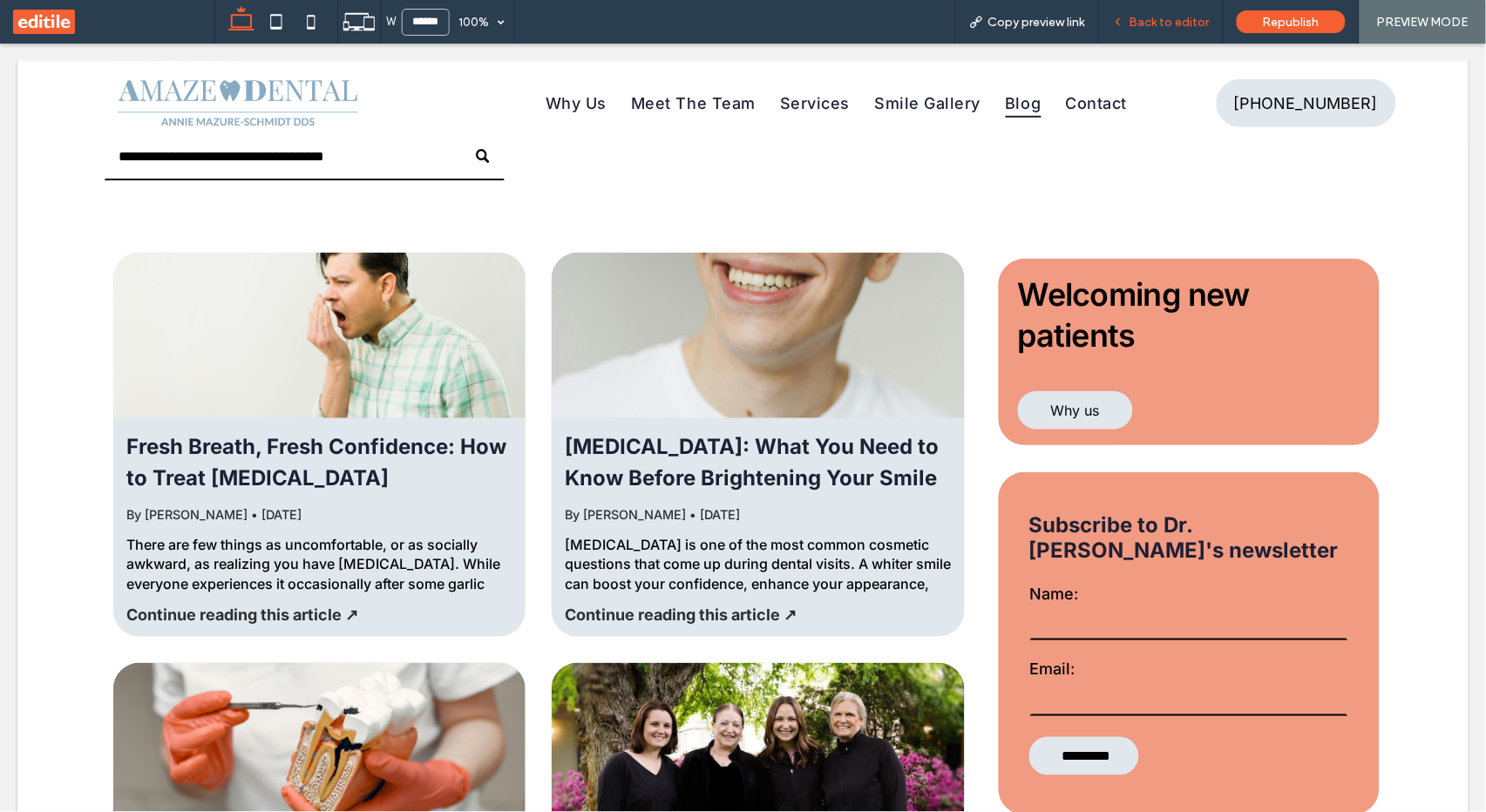
click at [1174, 24] on span "Back to editor" at bounding box center [1169, 22] width 80 height 15
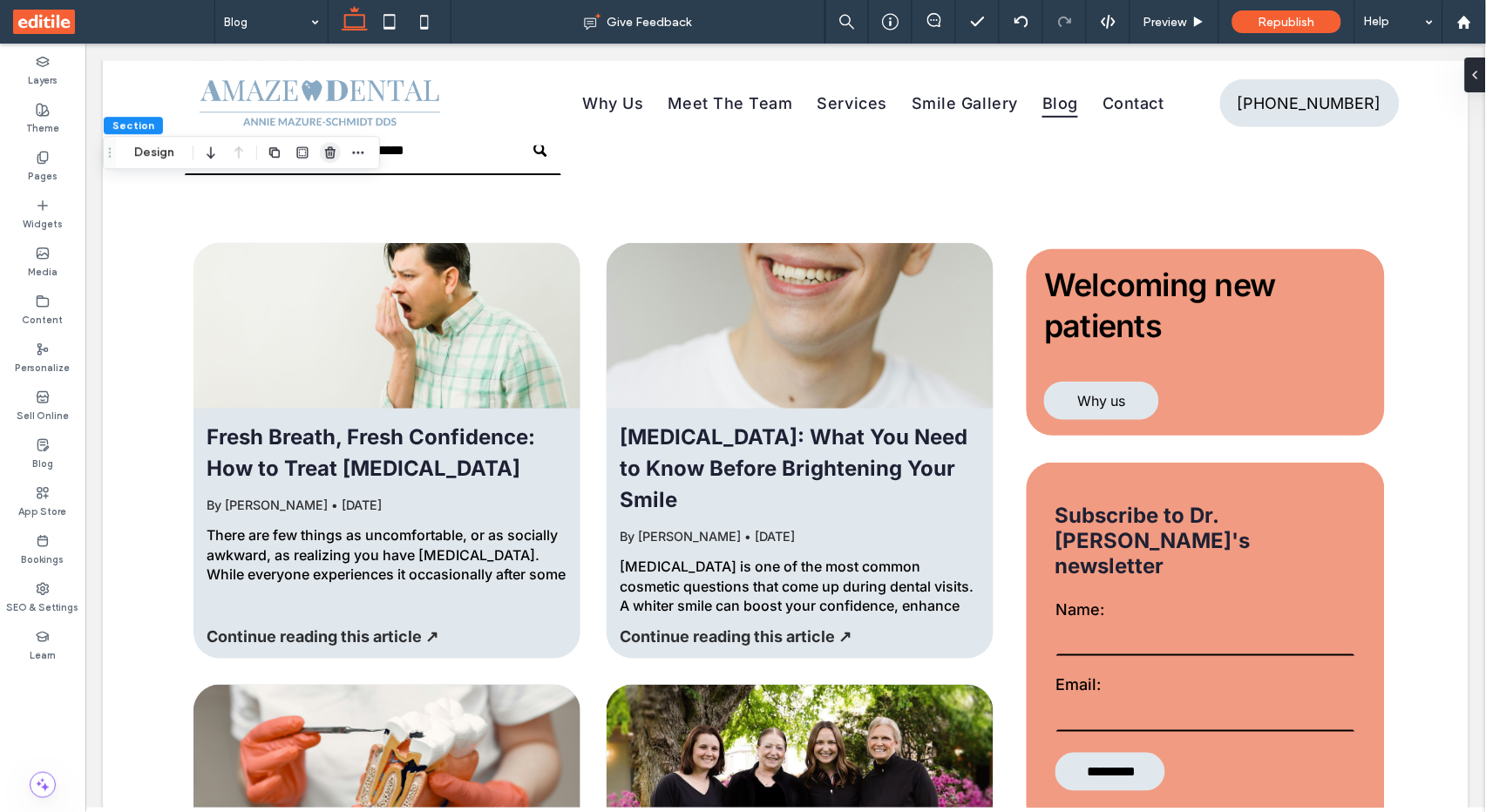
click at [324, 148] on icon "button" at bounding box center [330, 152] width 14 height 14
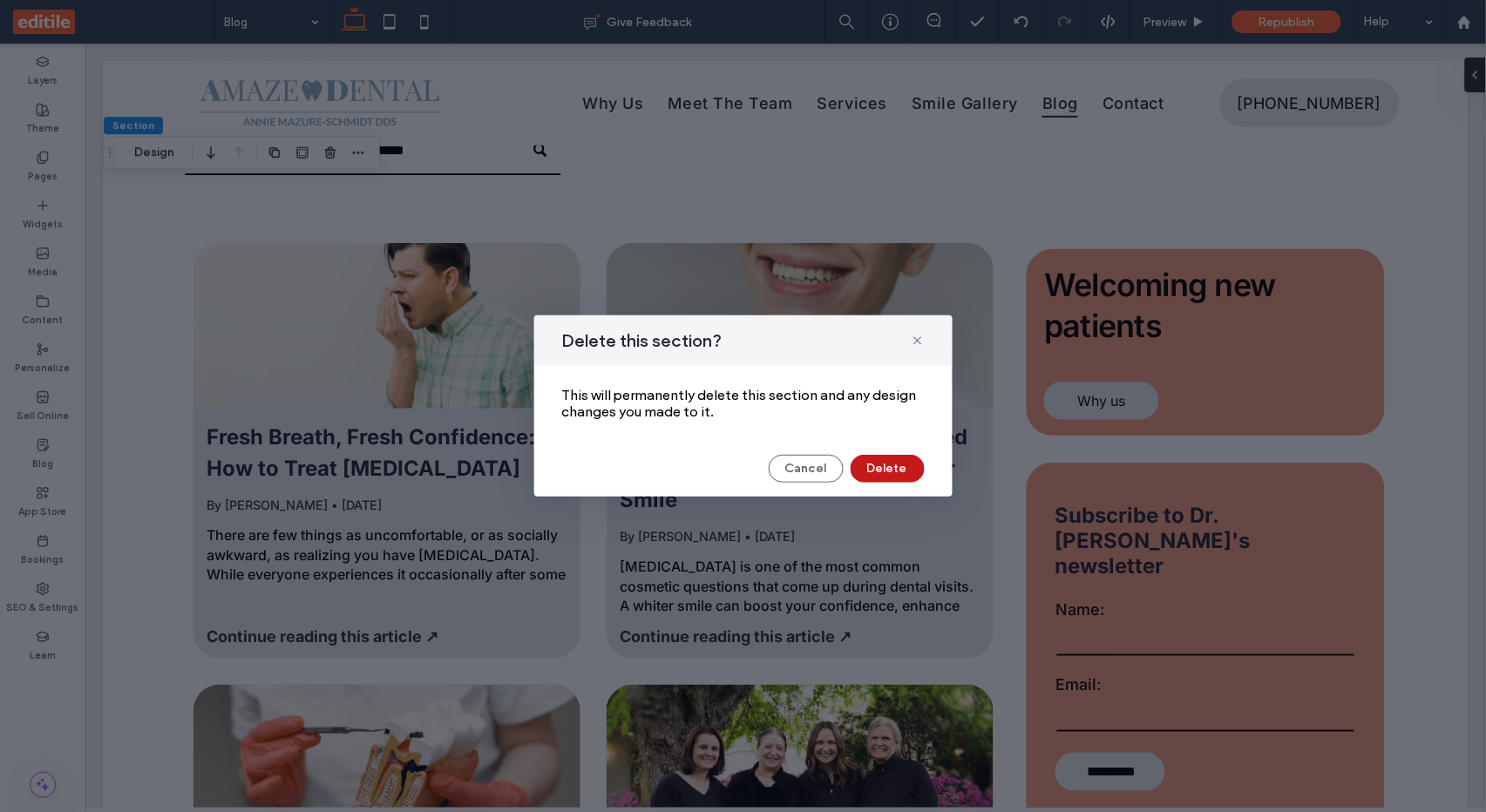
click at [890, 479] on button "Delete" at bounding box center [888, 469] width 74 height 28
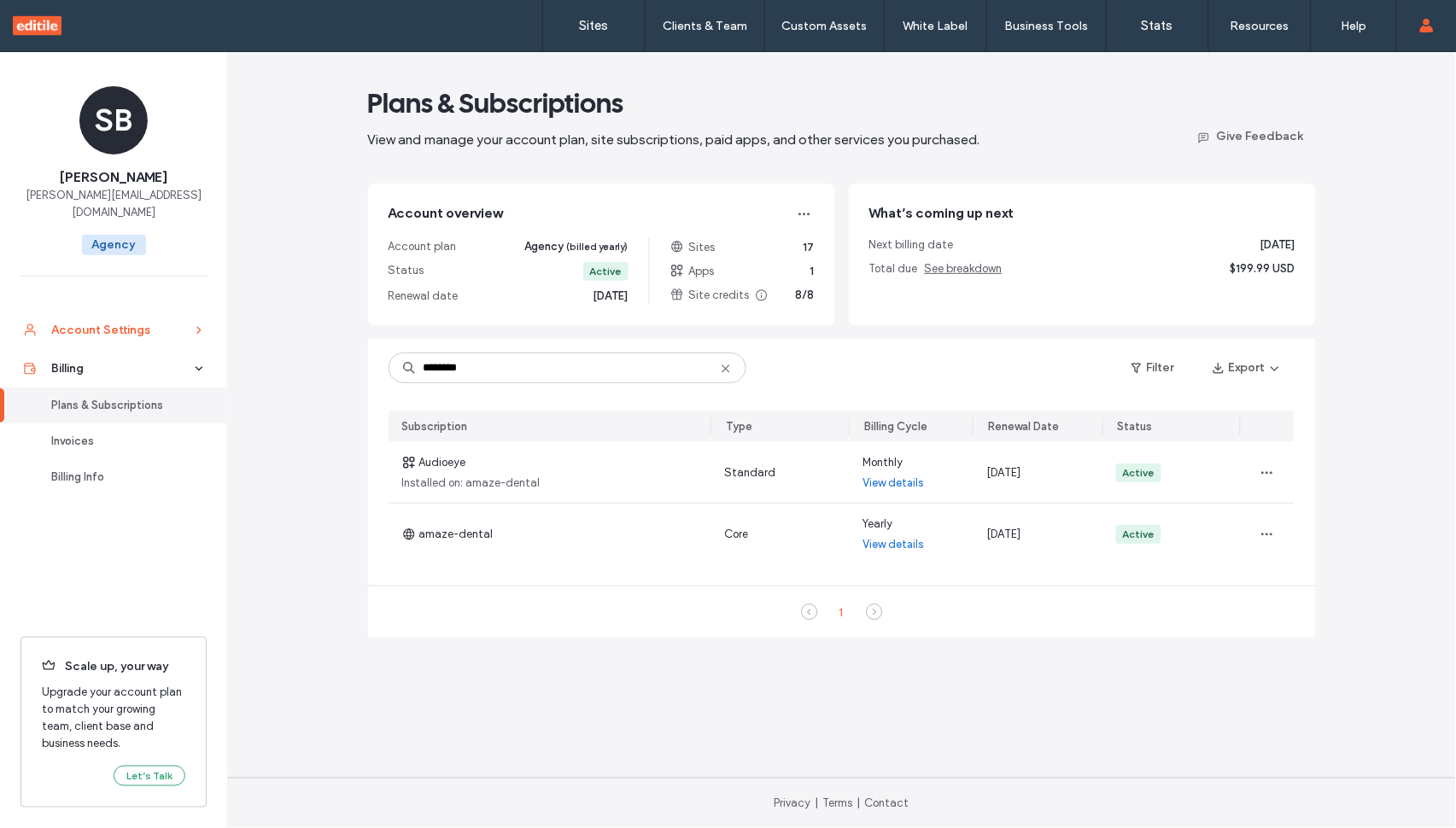
click at [144, 321] on div "Account Settings" at bounding box center [121, 330] width 140 height 17
click at [88, 311] on link "Account Settings" at bounding box center [113, 330] width 227 height 39
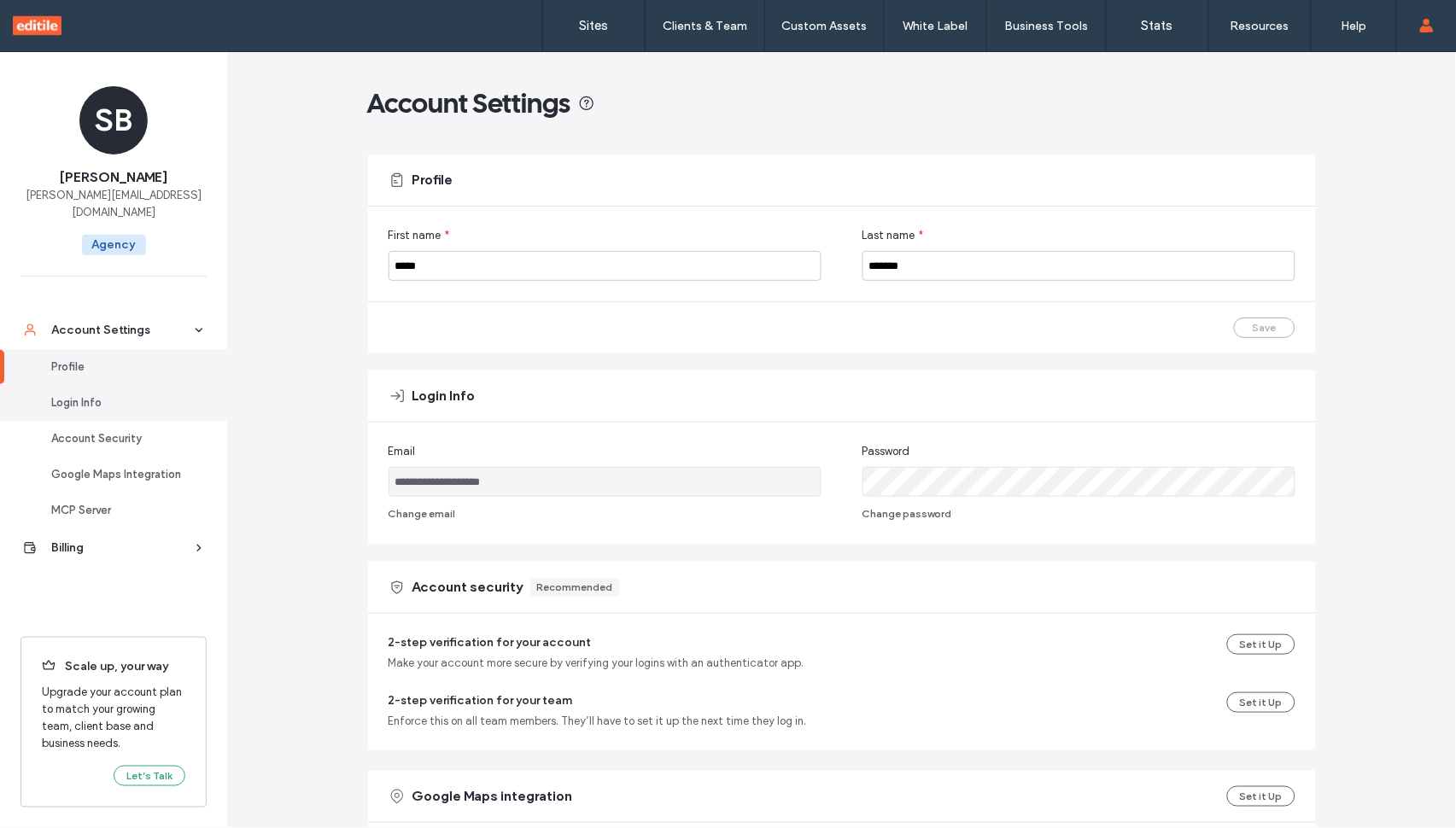
click at [95, 395] on div "Login Info" at bounding box center [121, 403] width 140 height 17
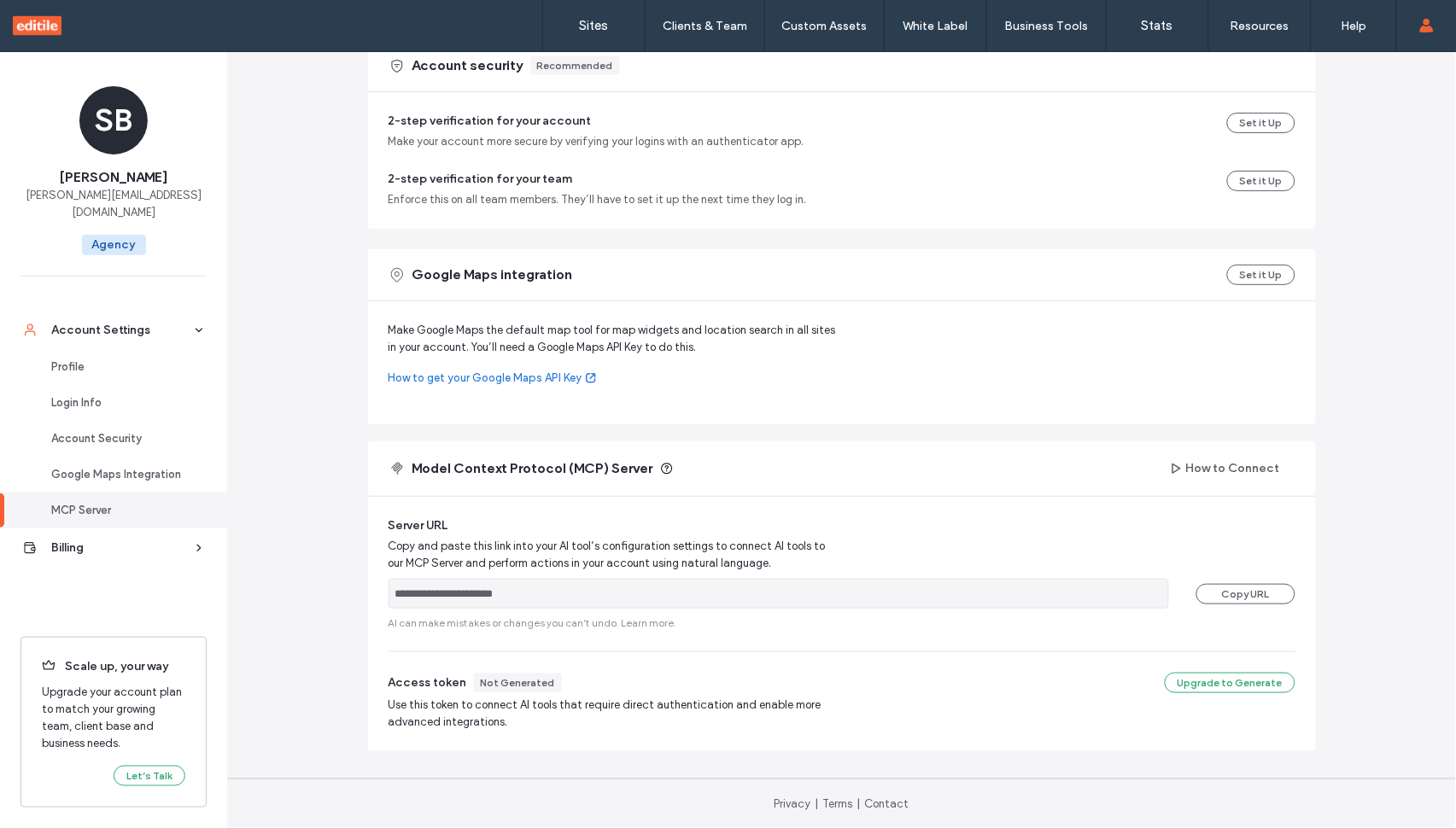
scroll to position [522, 0]
click at [133, 502] on div "MCP Server" at bounding box center [121, 510] width 140 height 17
click at [122, 430] on div "Account Security" at bounding box center [121, 438] width 140 height 17
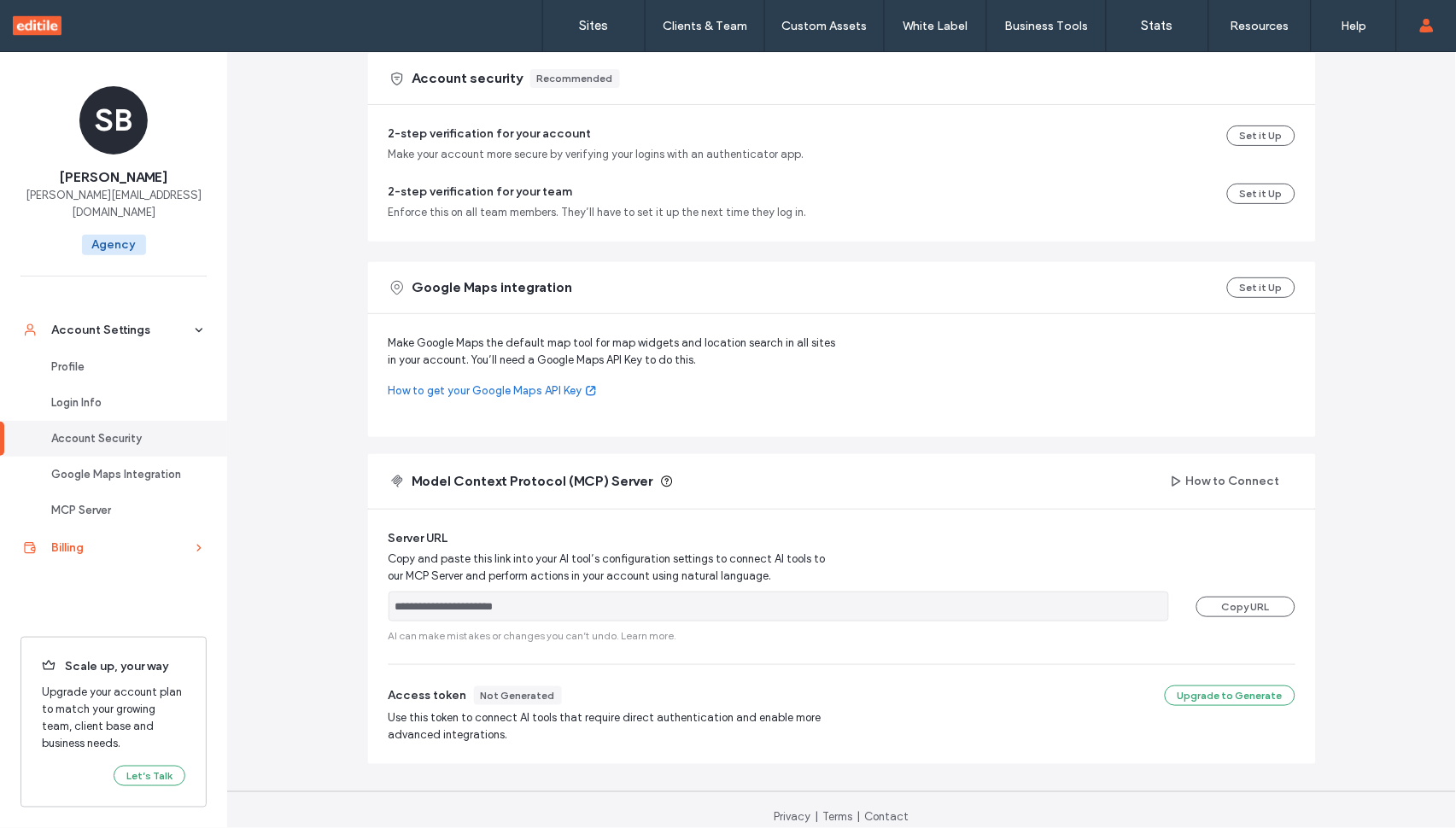
click at [122, 539] on div "Billing" at bounding box center [121, 547] width 140 height 17
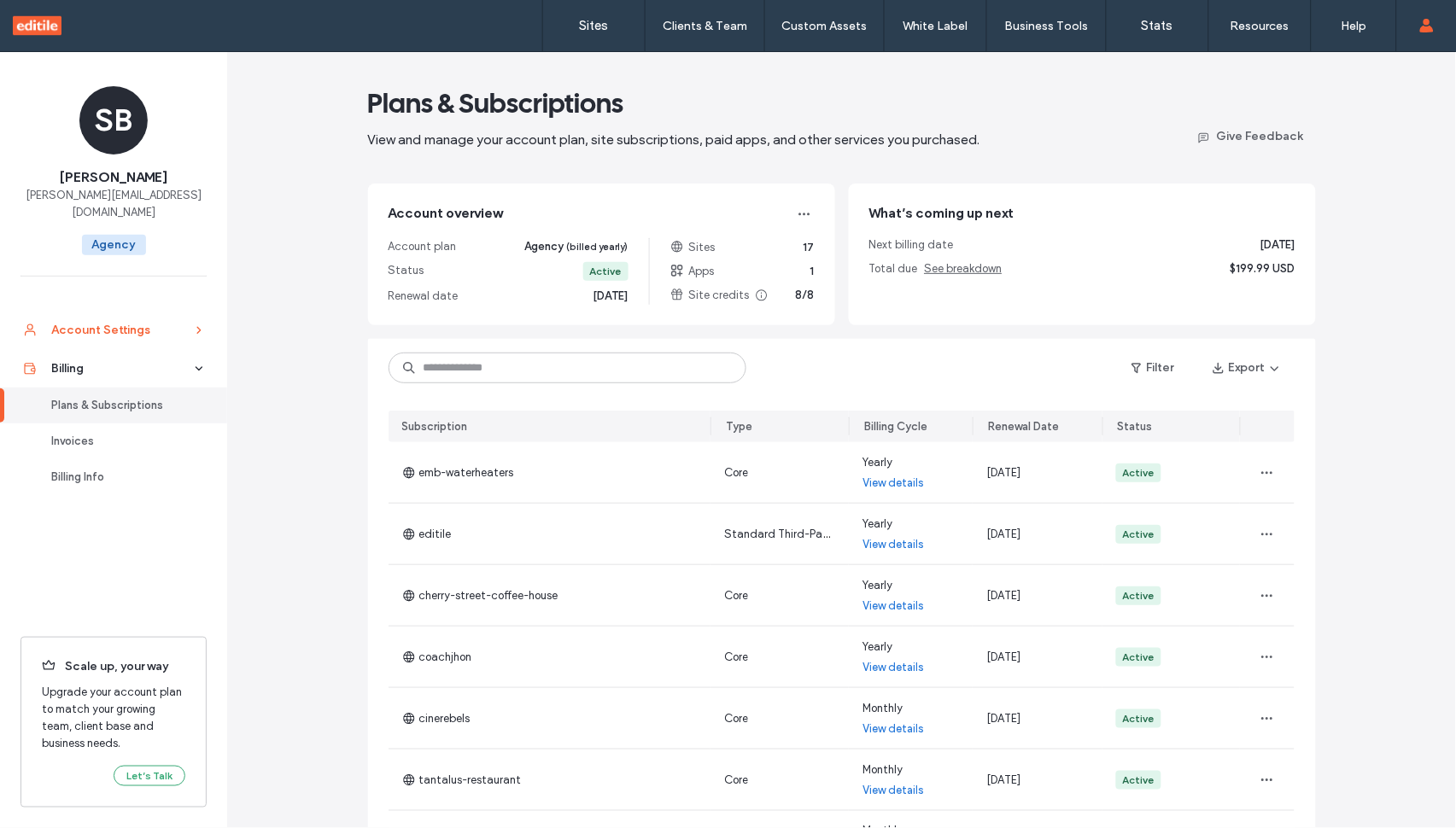
click at [118, 321] on div "Account Settings" at bounding box center [121, 330] width 140 height 17
